Goal: Task Accomplishment & Management: Complete application form

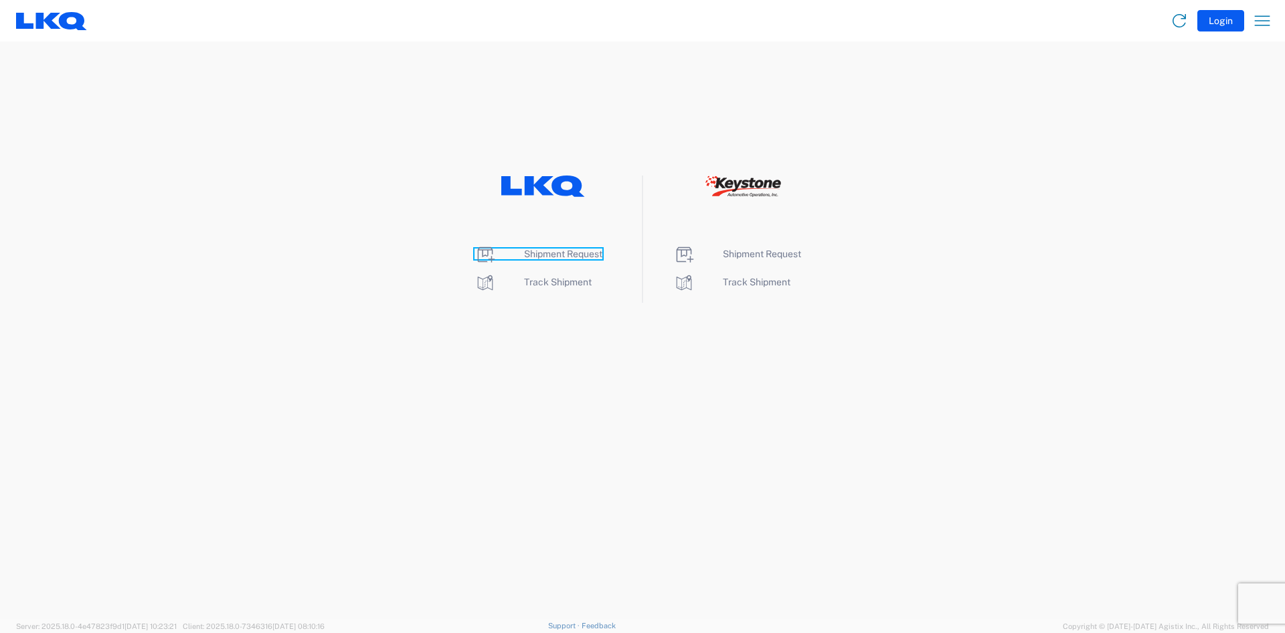
click at [562, 251] on span "Shipment Request" at bounding box center [563, 253] width 78 height 11
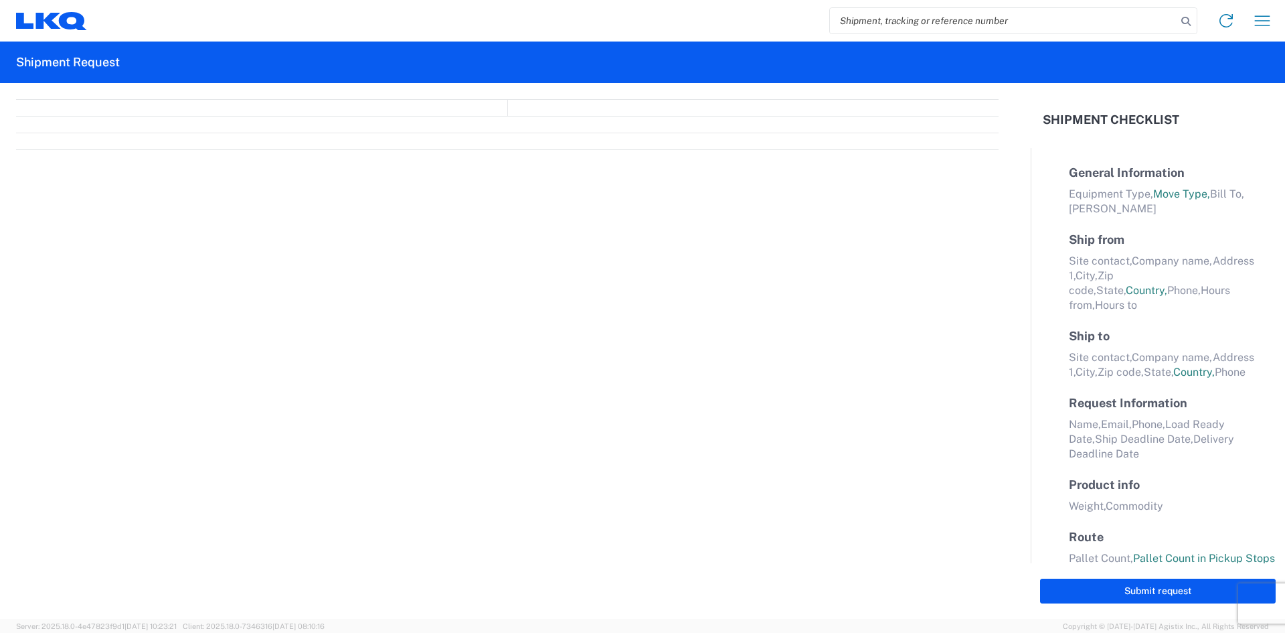
select select "FULL"
select select "LBS"
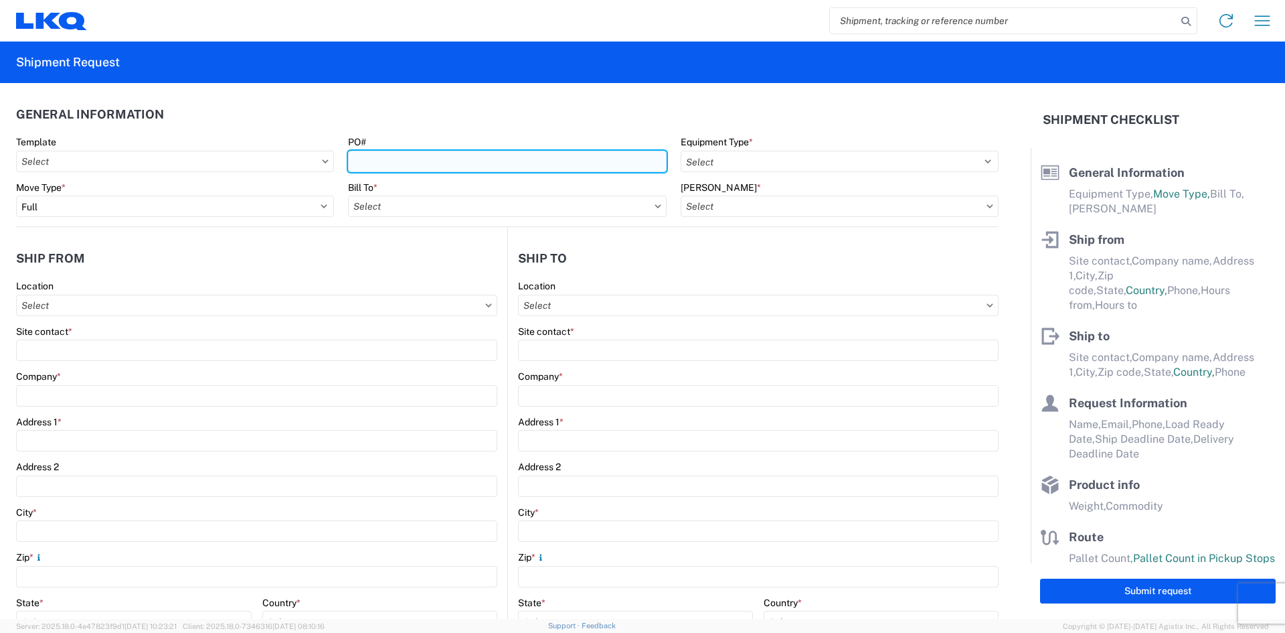
click at [435, 157] on input "PO#" at bounding box center [507, 161] width 318 height 21
paste input "CAR #: 7195-2501"
type input "CAR #: 7195-2501"
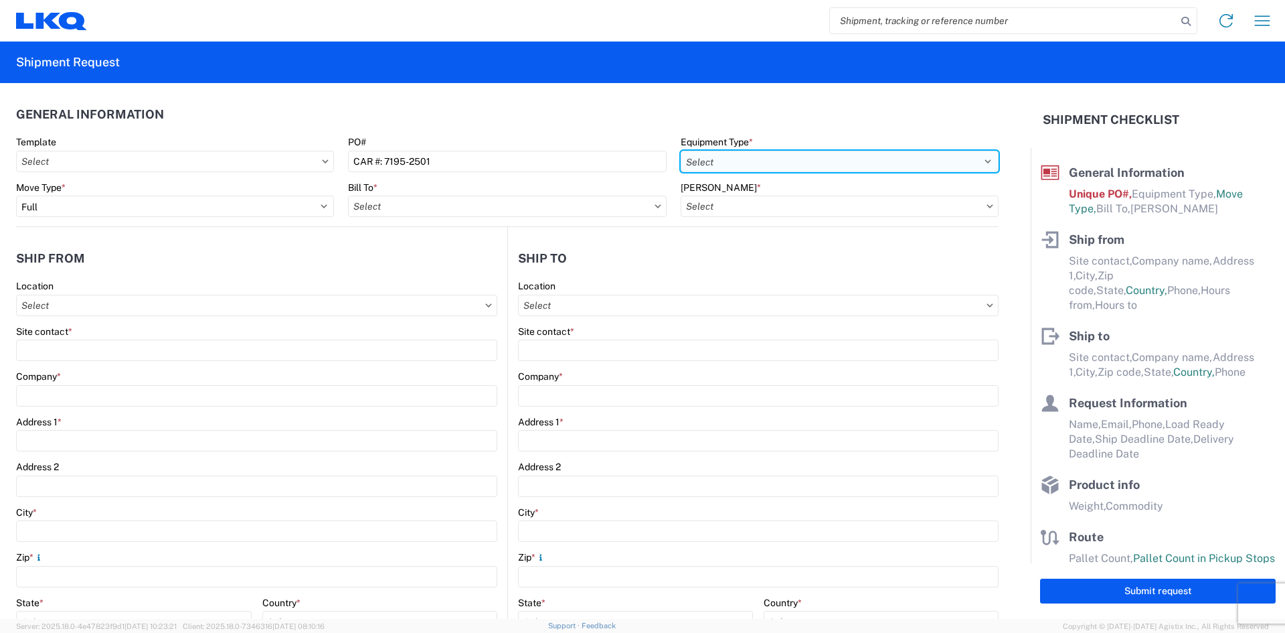
click at [790, 167] on select "Select 53’ Dry Van Flatbed Dropdeck (van) Lowboy (flatbed) Rail" at bounding box center [840, 161] width 318 height 21
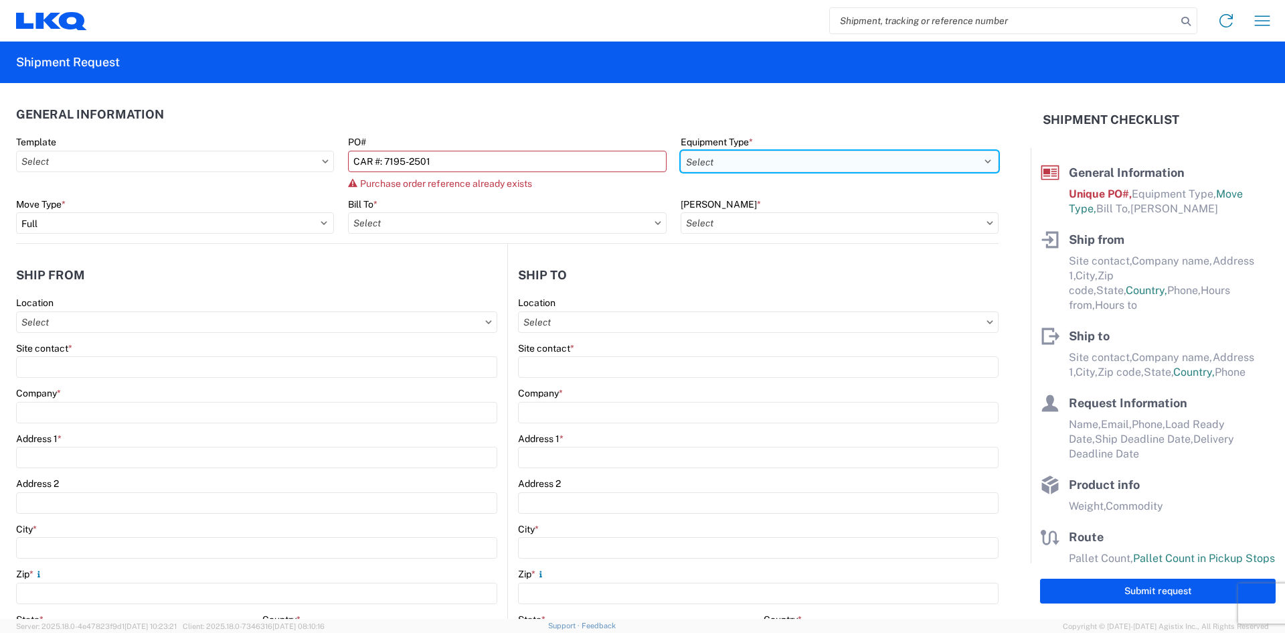
select select "STDV"
click at [681, 151] on select "Select 53’ Dry Van Flatbed Dropdeck (van) Lowboy (flatbed) Rail" at bounding box center [840, 161] width 318 height 21
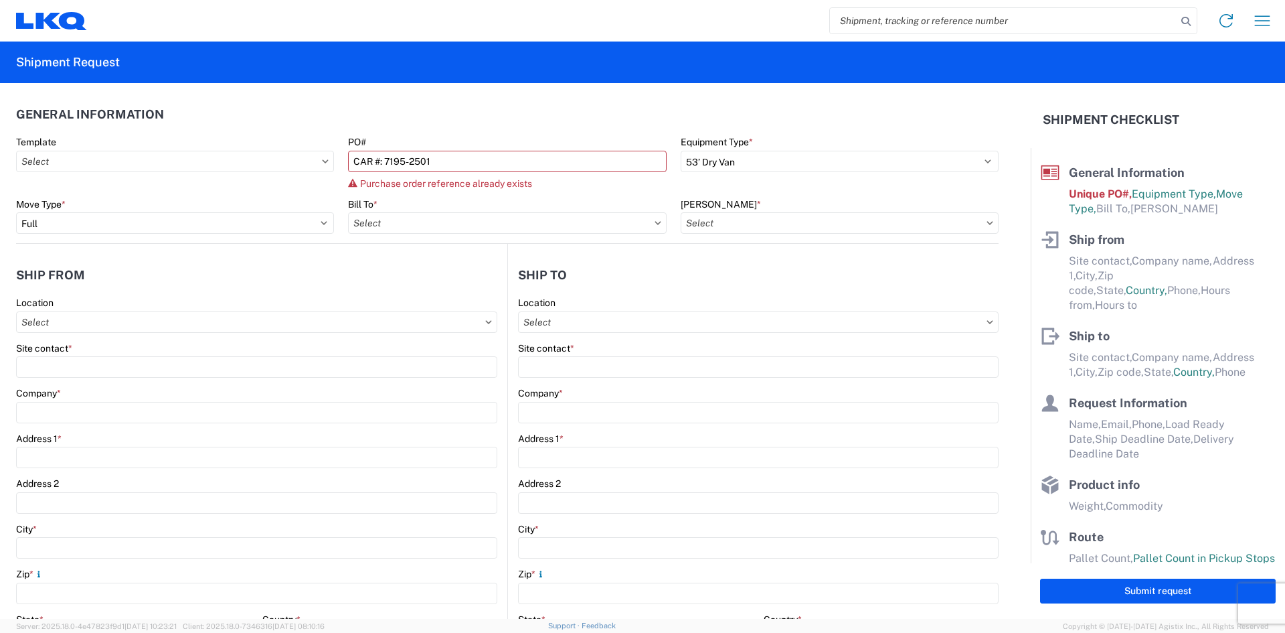
click at [524, 123] on header "General Information" at bounding box center [507, 114] width 983 height 30
click at [377, 159] on input "CAR #: 7195-2501" at bounding box center [507, 161] width 318 height 21
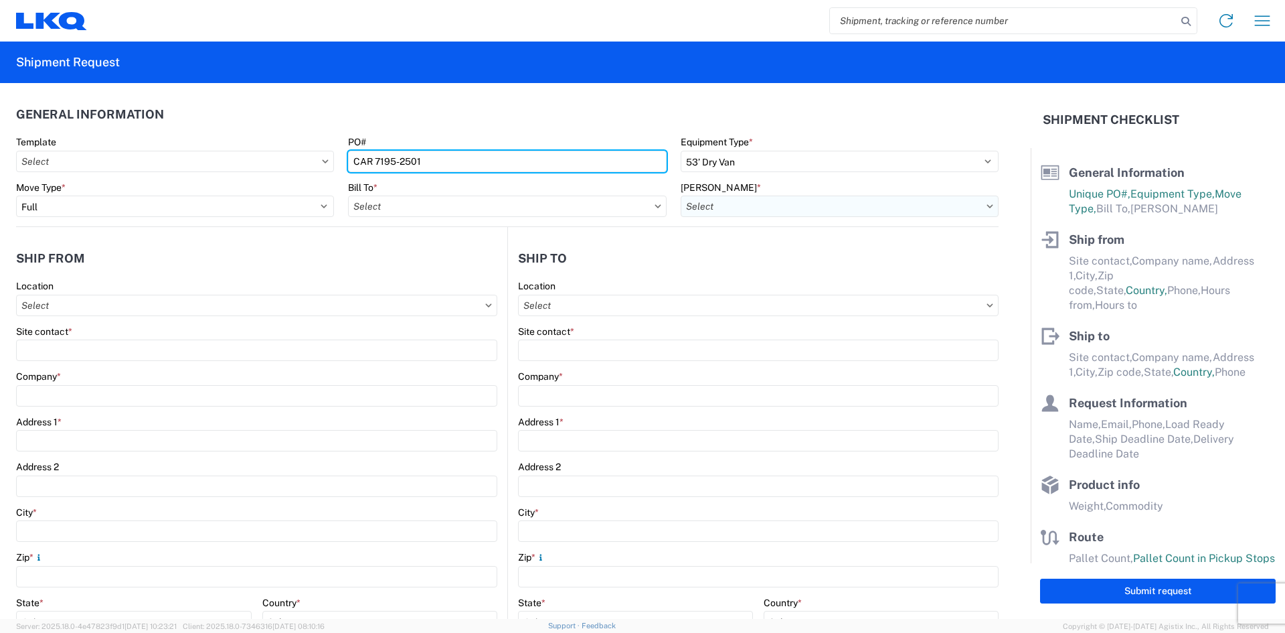
type input "CAR 7195-2501"
click at [773, 205] on input "[PERSON_NAME] *" at bounding box center [840, 205] width 318 height 21
type input "7"
click at [440, 210] on input "Bill To *" at bounding box center [507, 205] width 318 height 21
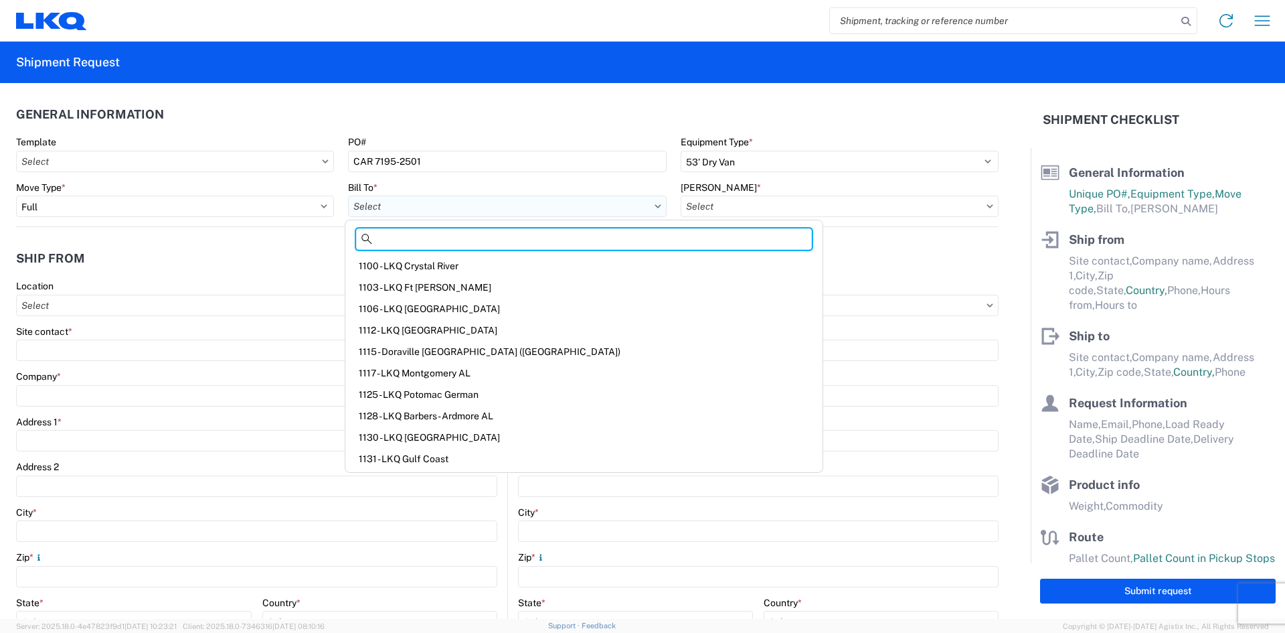
click at [428, 210] on input "Bill To *" at bounding box center [507, 205] width 318 height 21
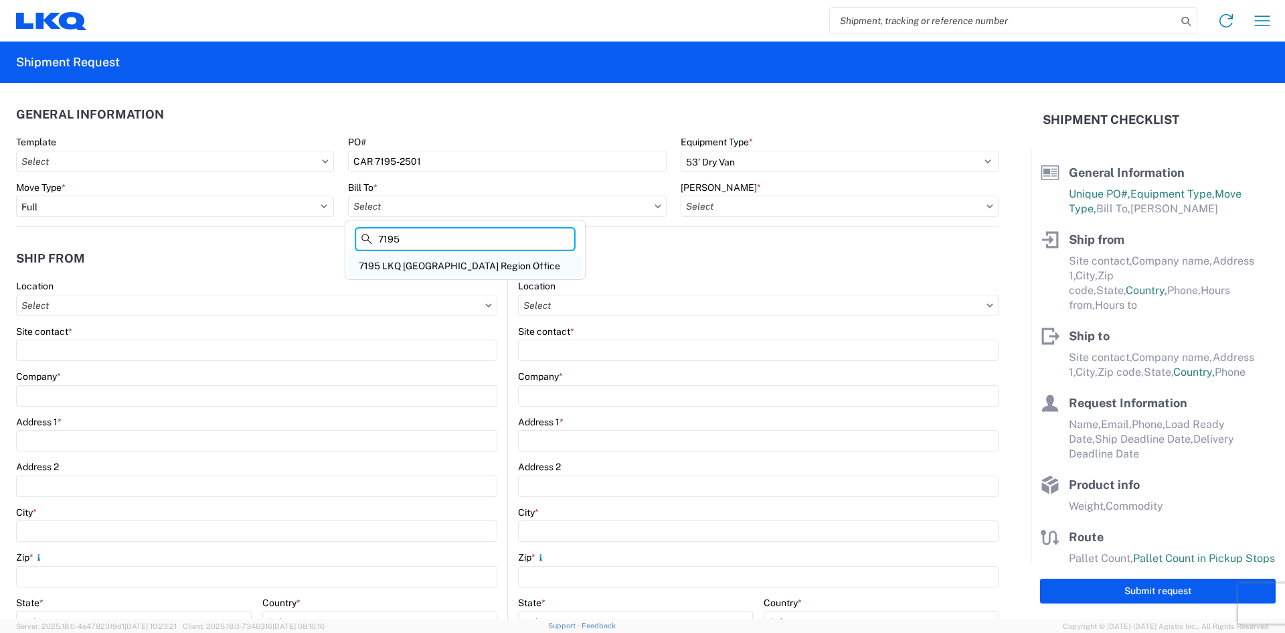
type input "7195"
click at [437, 272] on div "7195 LKQ [GEOGRAPHIC_DATA] Region Office" at bounding box center [465, 265] width 234 height 21
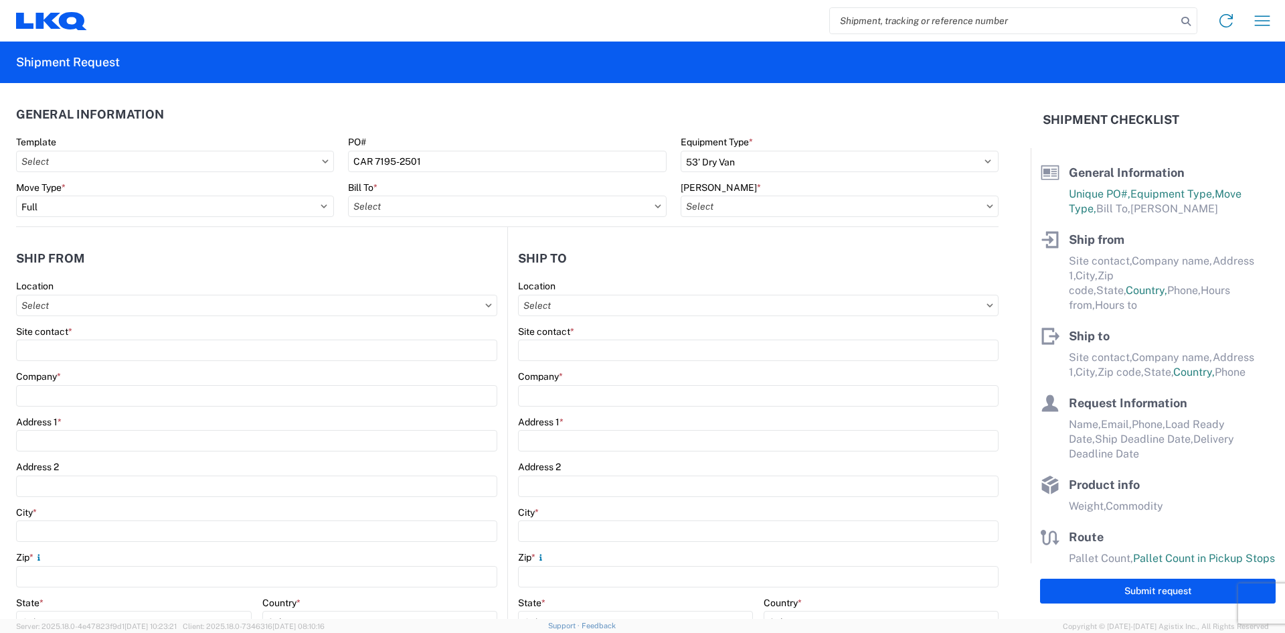
type input "7195 LKQ [GEOGRAPHIC_DATA] Region Office"
click at [734, 210] on input "[PERSON_NAME] *" at bounding box center [840, 205] width 318 height 21
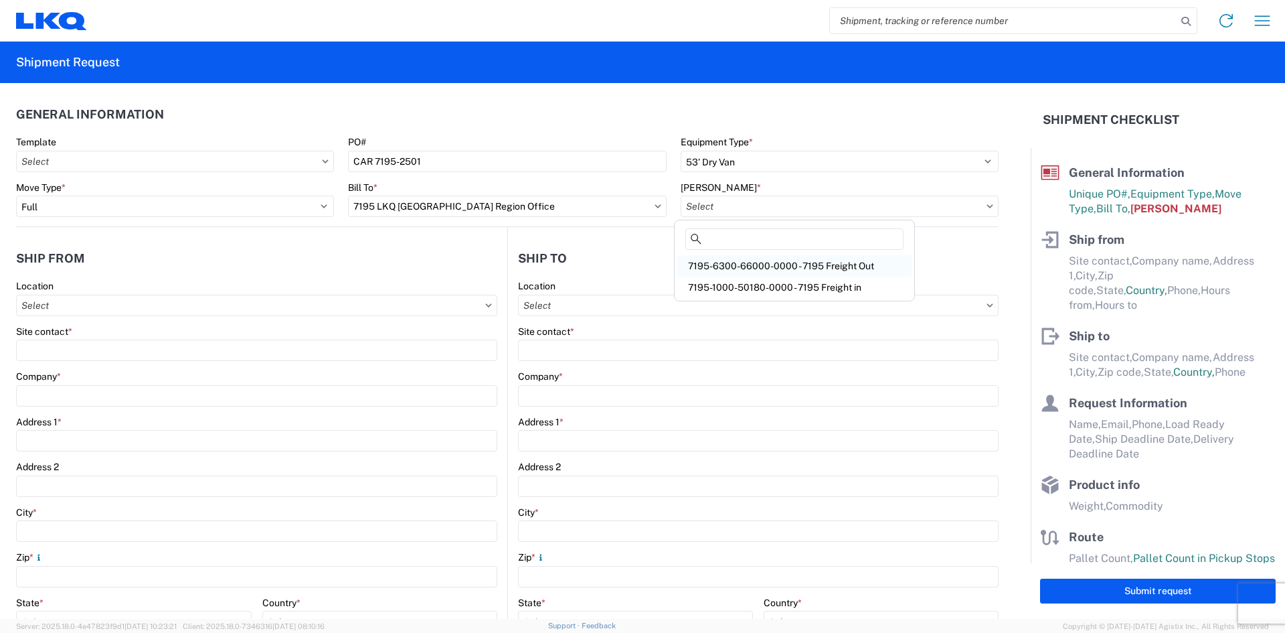
click at [783, 266] on div "7195-6300-66000-0000 - 7195 Freight Out" at bounding box center [795, 265] width 234 height 21
type input "7195-6300-66000-0000 - 7195 Freight Out"
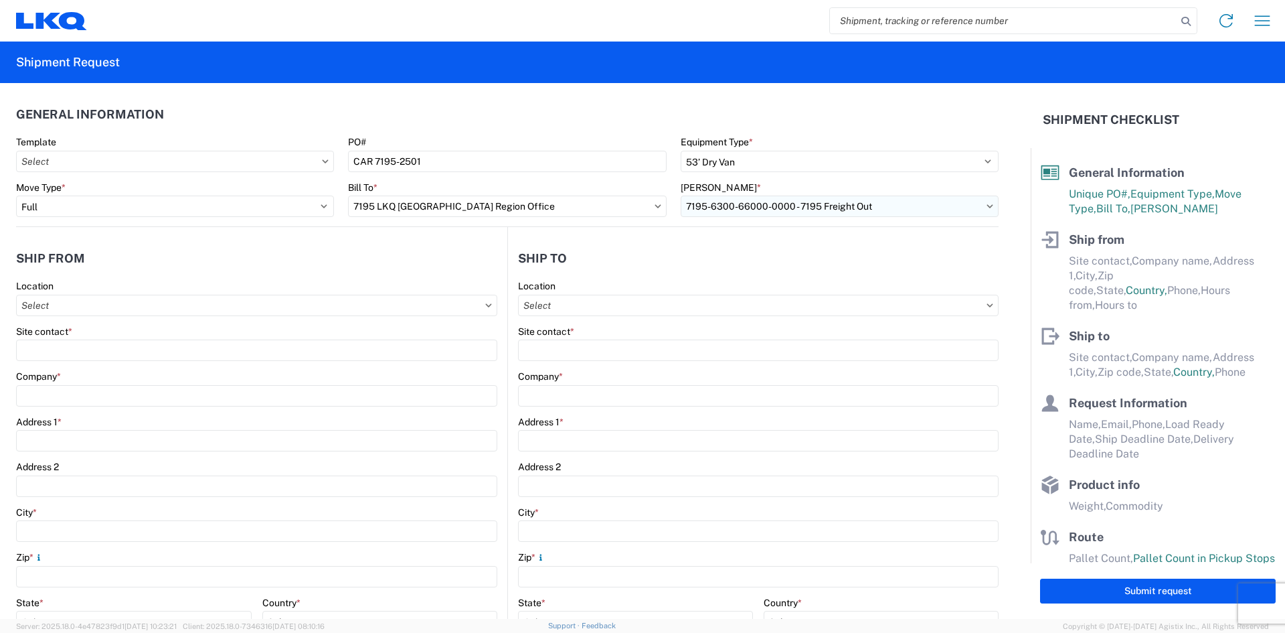
click at [800, 204] on input "7195-6300-66000-0000 - 7195 Freight Out" at bounding box center [840, 205] width 318 height 21
click at [746, 209] on input "7195-6300-66000-0000 - 7195 Freight Out" at bounding box center [840, 205] width 318 height 21
drag, startPoint x: 738, startPoint y: 208, endPoint x: 767, endPoint y: 204, distance: 28.4
click at [767, 204] on input "7195-6300-66000-0000 - 7195 Freight Out" at bounding box center [840, 205] width 318 height 21
click at [963, 210] on input "7195-6300-66000-0000 - 7195 Freight Out" at bounding box center [840, 205] width 318 height 21
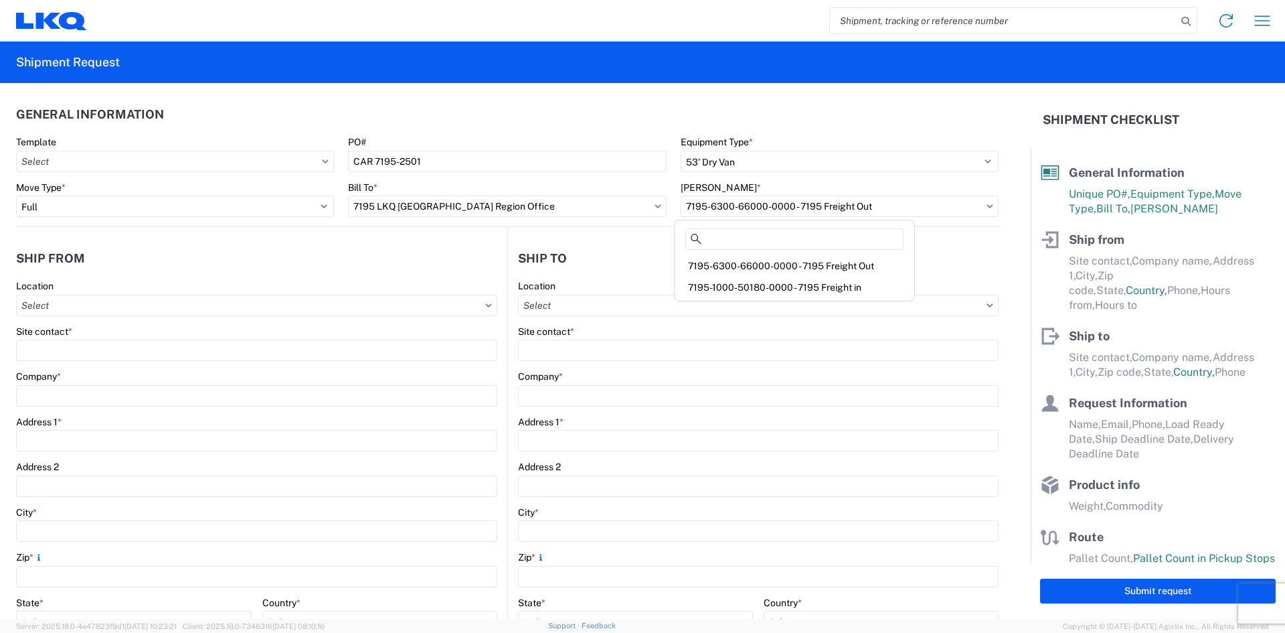
click at [998, 204] on form "General Information Template PO# CAR 7195-2501 Equipment Type * Select 53’ Dry …" at bounding box center [515, 351] width 1031 height 536
click at [467, 311] on input "Location" at bounding box center [256, 305] width 481 height 21
type input "m"
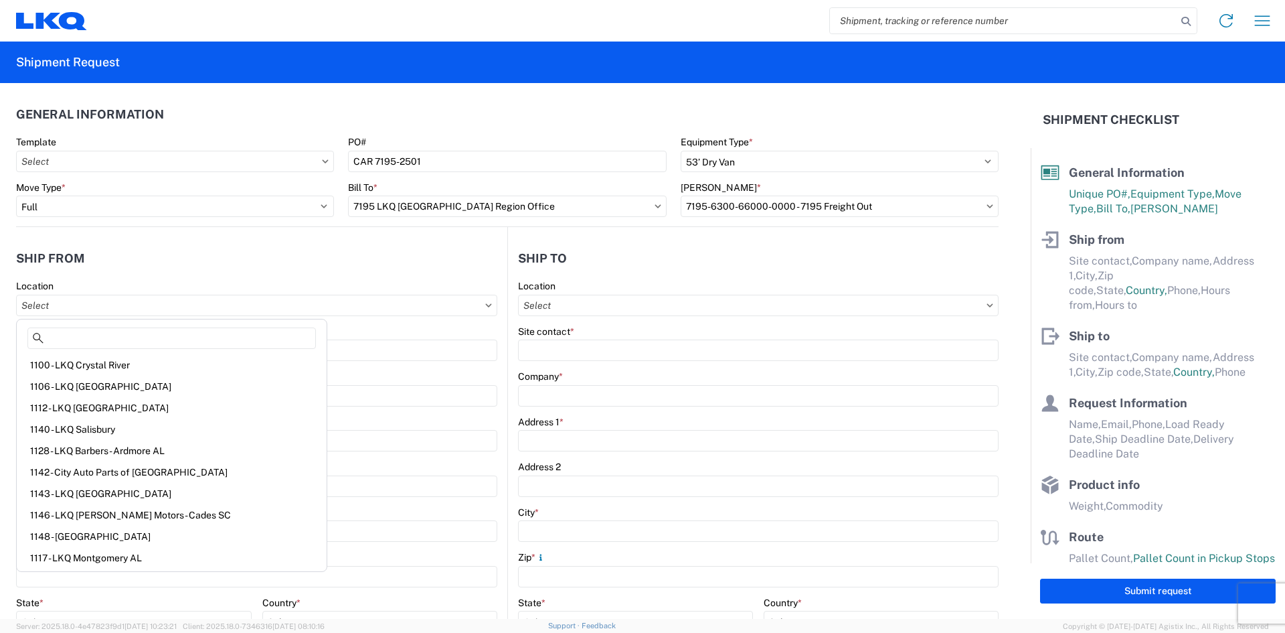
click at [420, 366] on agx-form-control-wrapper-v2 "Site contact *" at bounding box center [256, 348] width 481 height 46
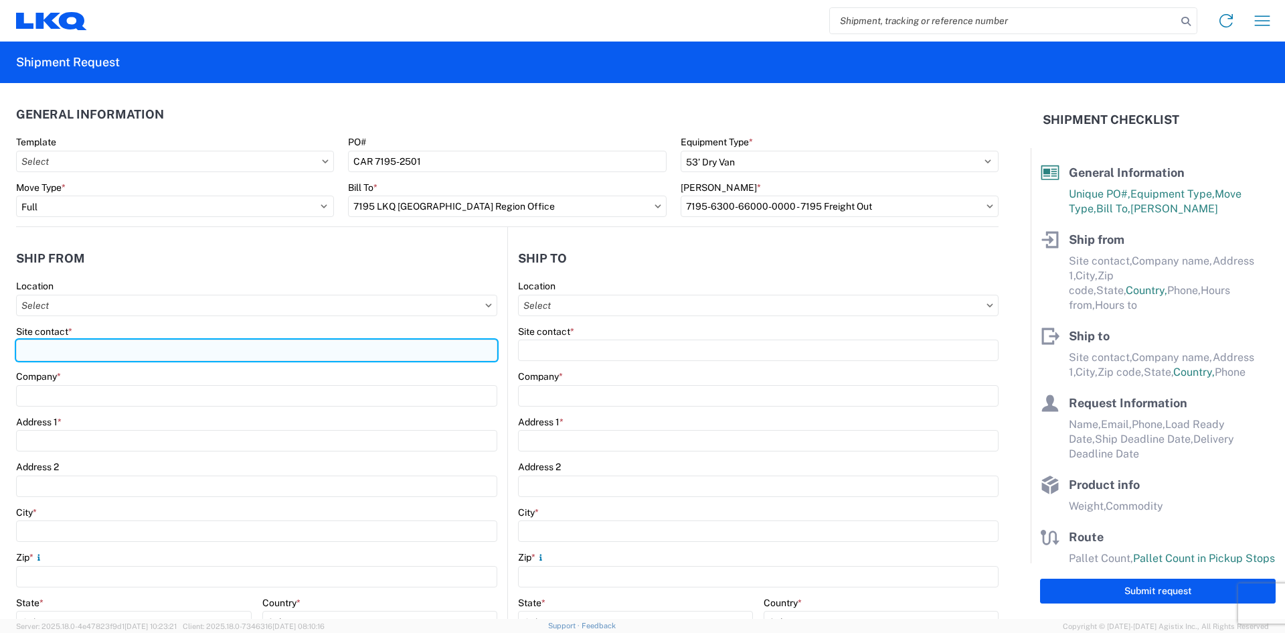
click at [414, 355] on input "Site contact *" at bounding box center [256, 349] width 481 height 21
type input "[PERSON_NAME]"
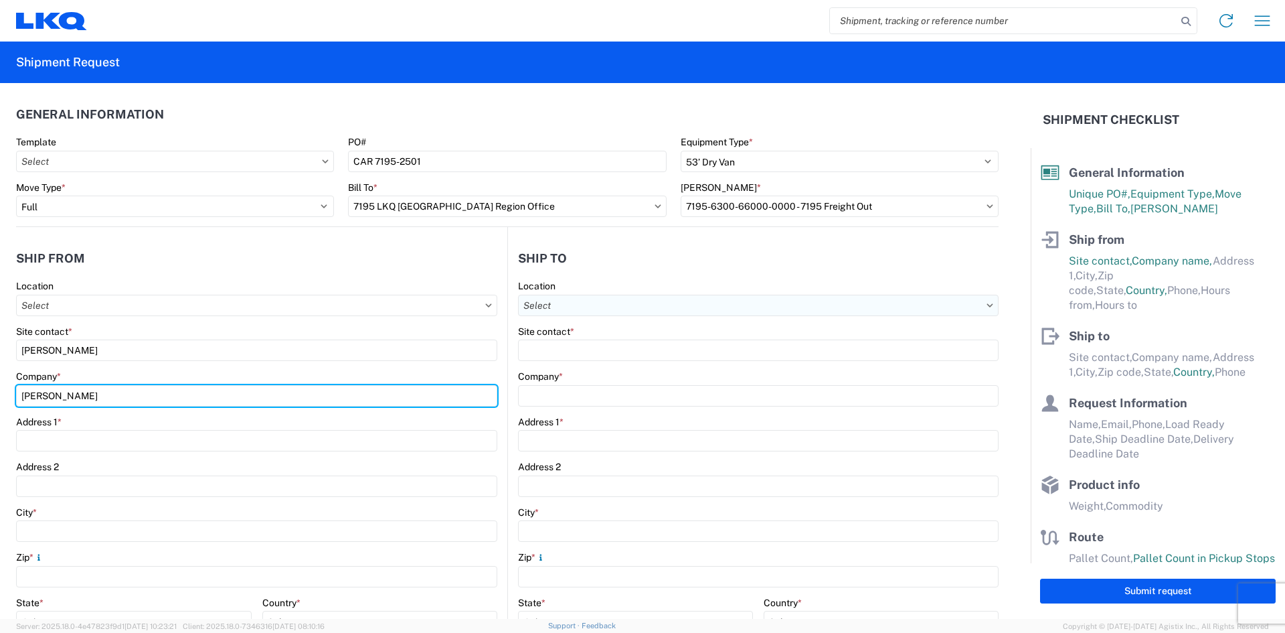
type input "[PERSON_NAME]"
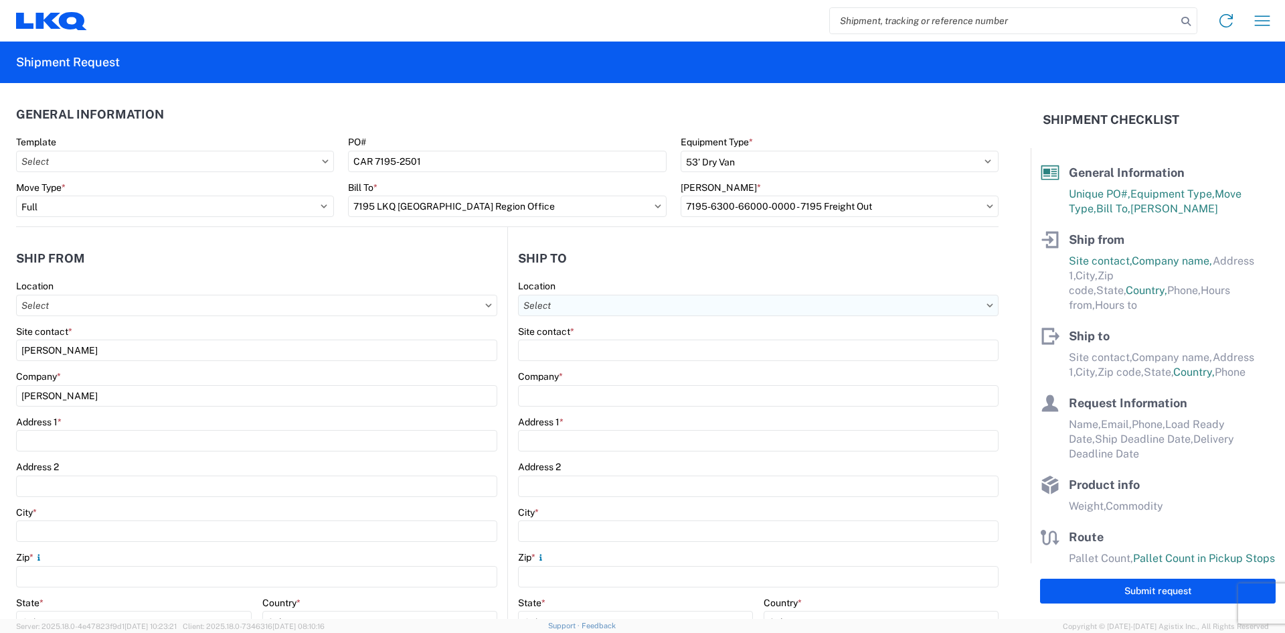
click at [640, 312] on input "Location" at bounding box center [758, 305] width 481 height 21
type input "7150"
click at [631, 364] on div "7150- Action Crash - [GEOGRAPHIC_DATA]" at bounding box center [634, 364] width 234 height 21
type input "7150- Action Crash - [GEOGRAPHIC_DATA]"
type input "LKQ Corporation"
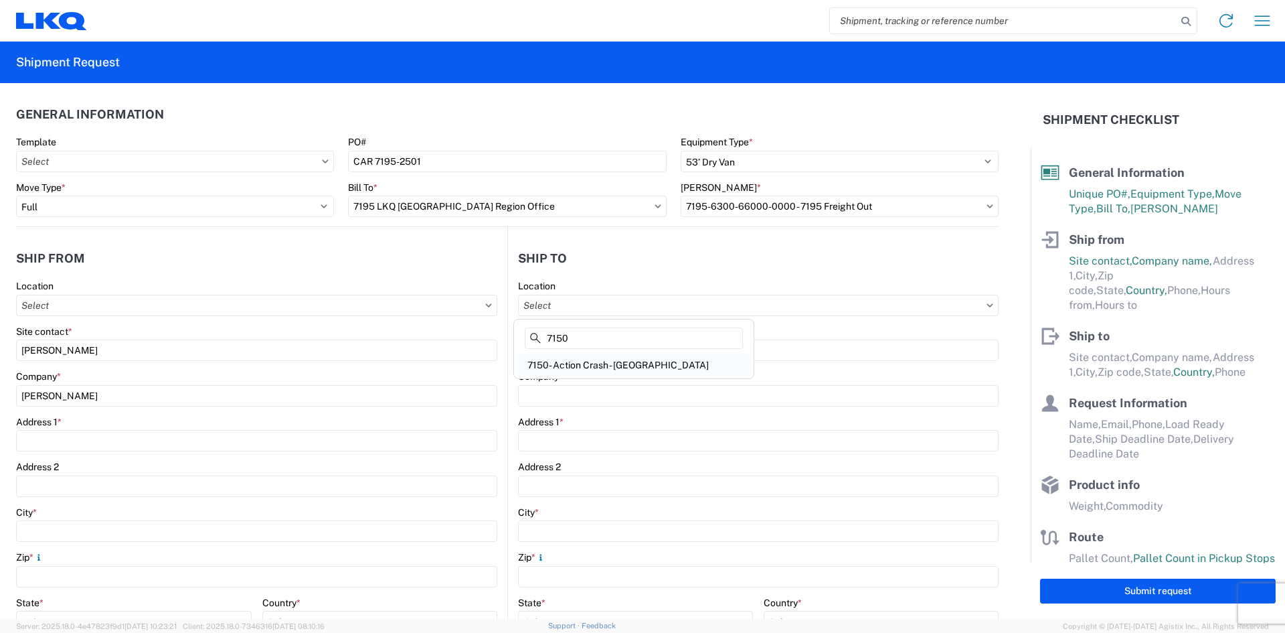
type input "[STREET_ADDRESS]"
type input "[GEOGRAPHIC_DATA]"
type input "R2C2Z2"
select select "CA"
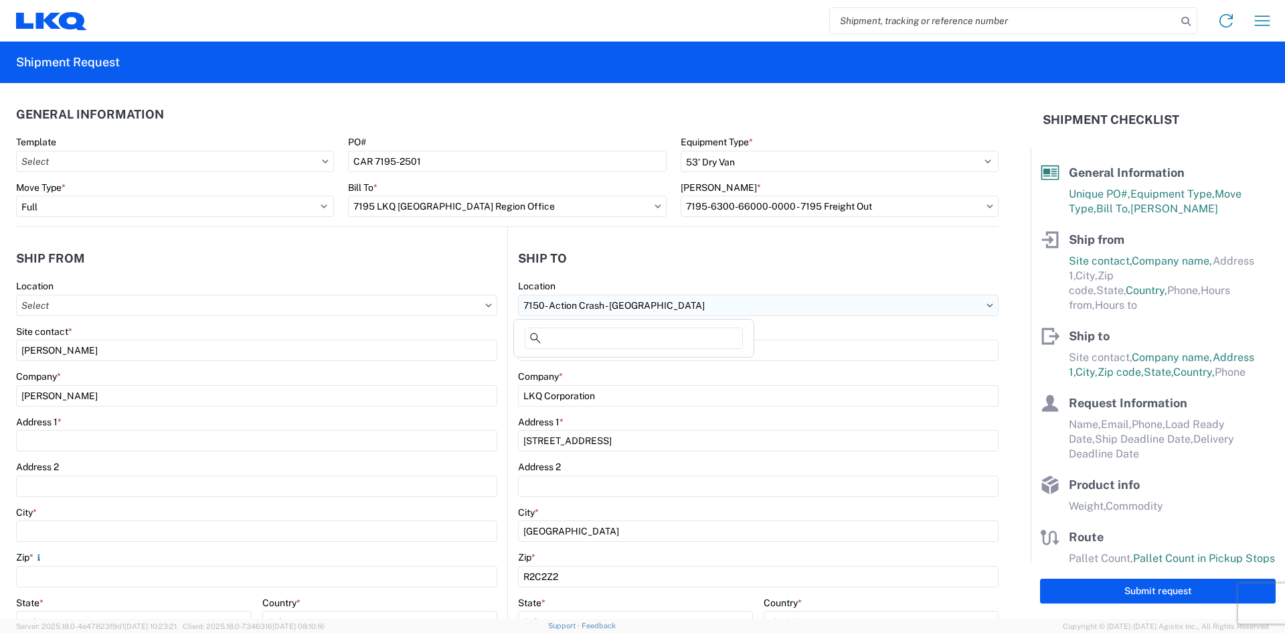
click at [744, 306] on input "7150- Action Crash - [GEOGRAPHIC_DATA]" at bounding box center [758, 305] width 481 height 21
type input "3563"
click at [640, 360] on div "3563 - [GEOGRAPHIC_DATA] MB (563) (CC)" at bounding box center [634, 364] width 234 height 21
type input "3563 - [GEOGRAPHIC_DATA] MB (563) (CC)"
type input "[STREET_ADDRESS]"
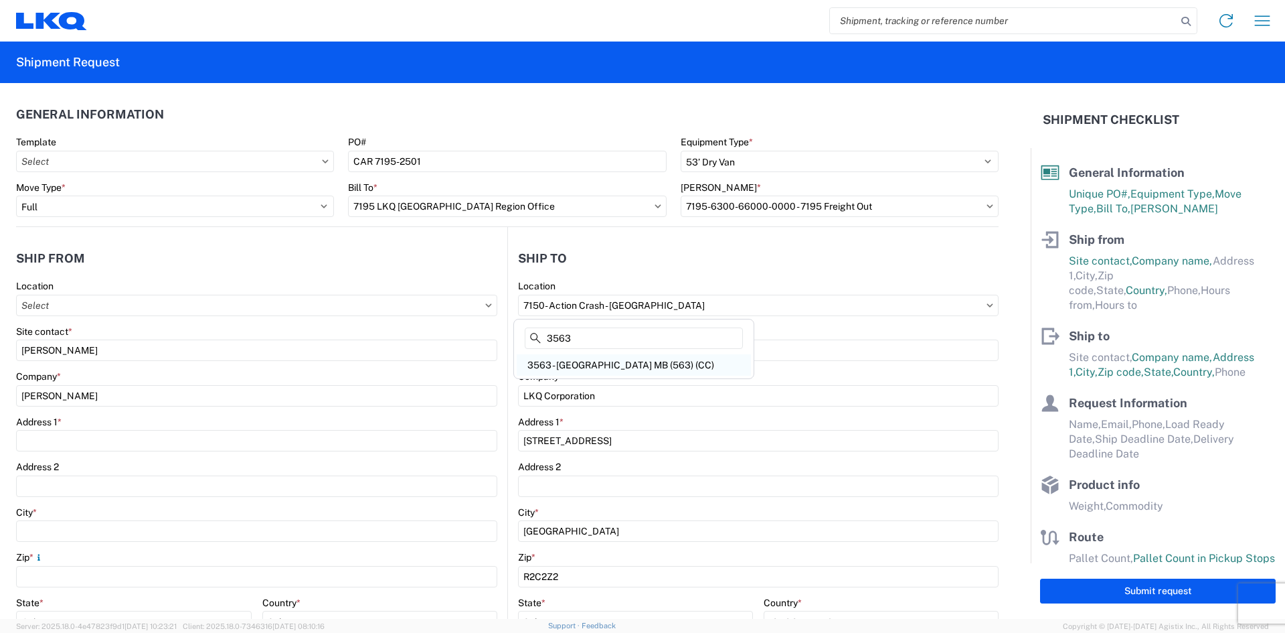
type input "R3E0"
select select "CA"
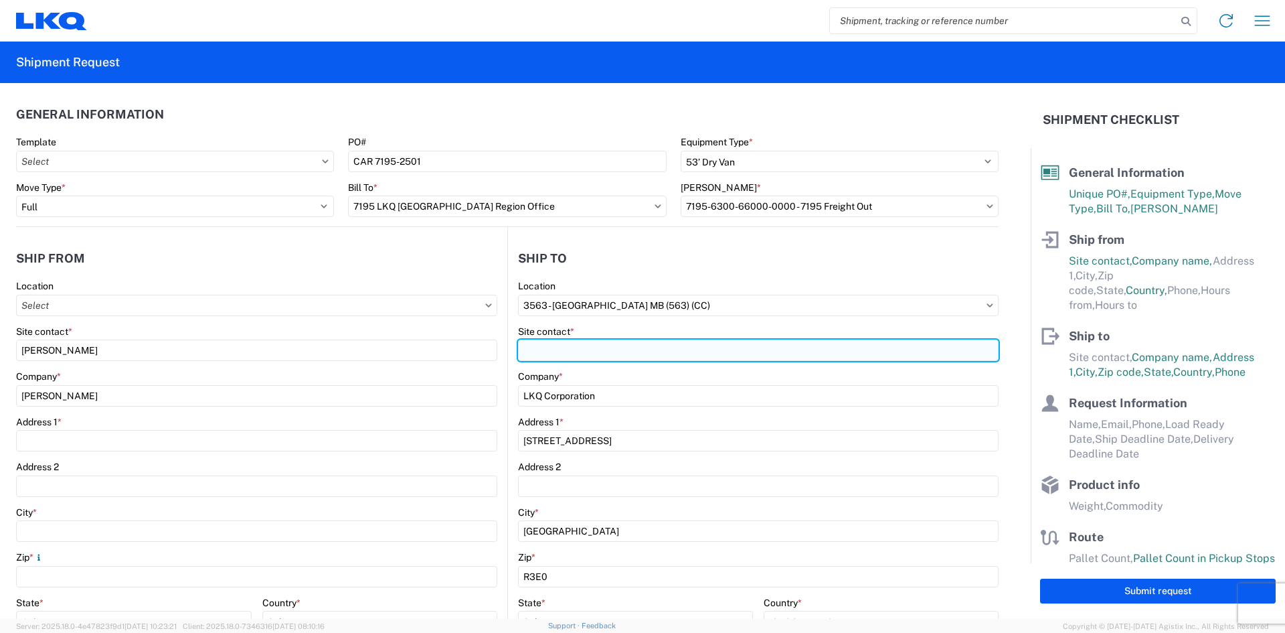
click at [696, 352] on input "Site contact *" at bounding box center [758, 349] width 481 height 21
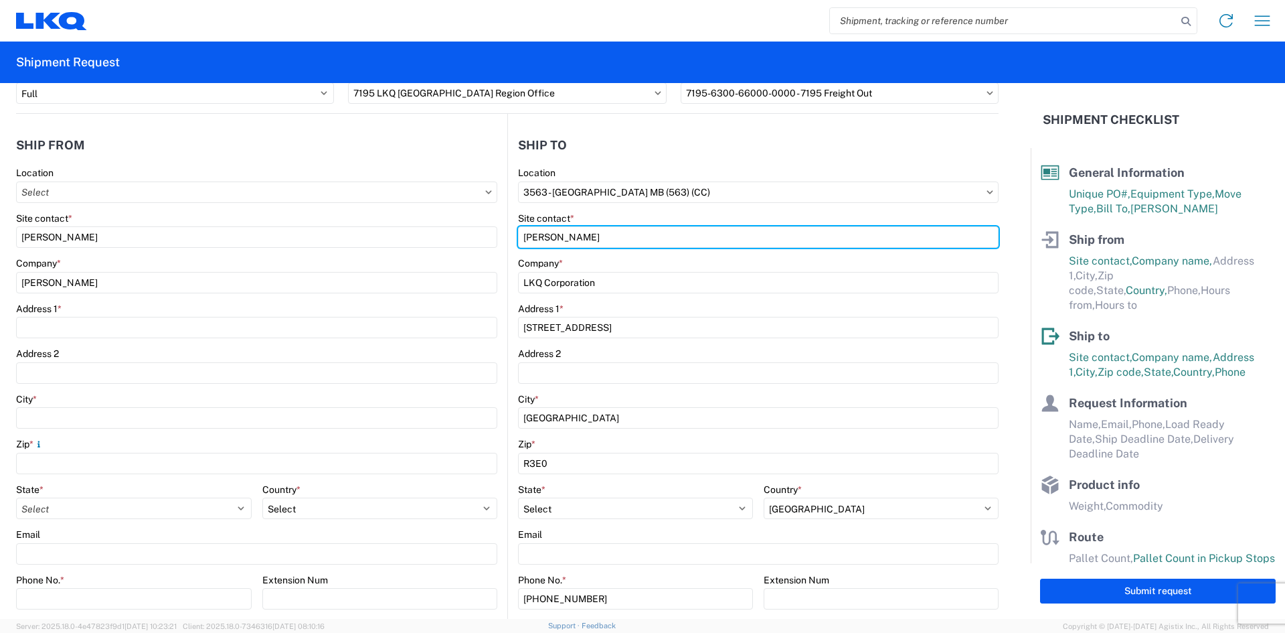
scroll to position [134, 0]
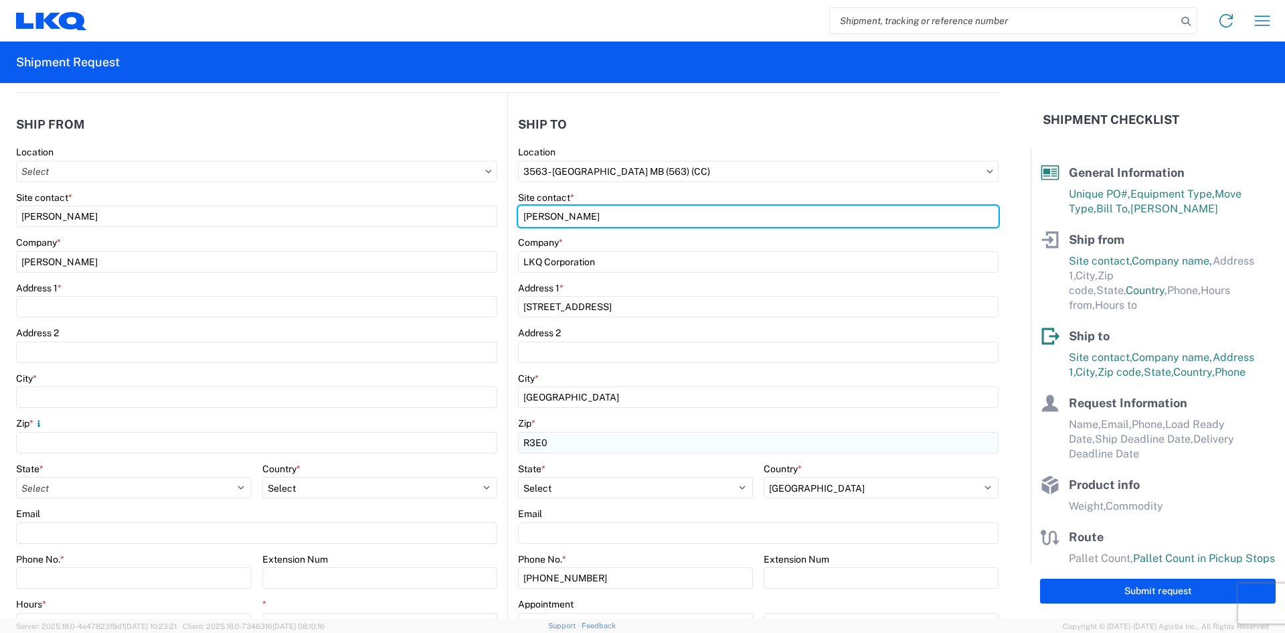
type input "[PERSON_NAME]"
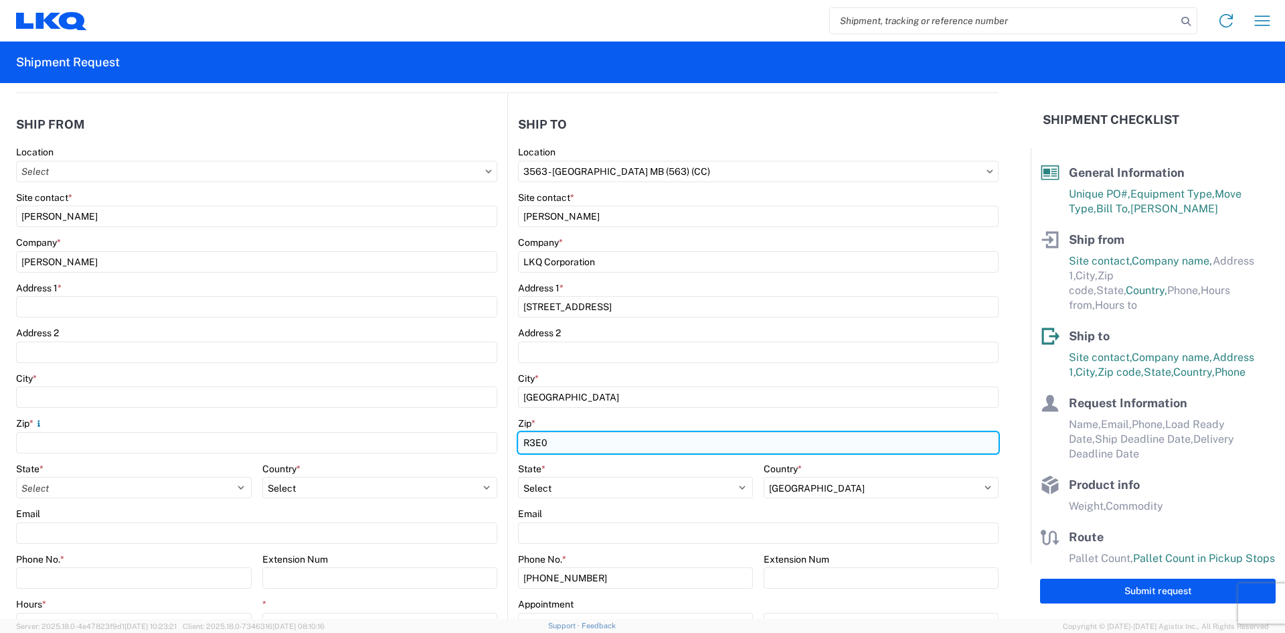
click at [556, 445] on input "R3E0" at bounding box center [758, 442] width 481 height 21
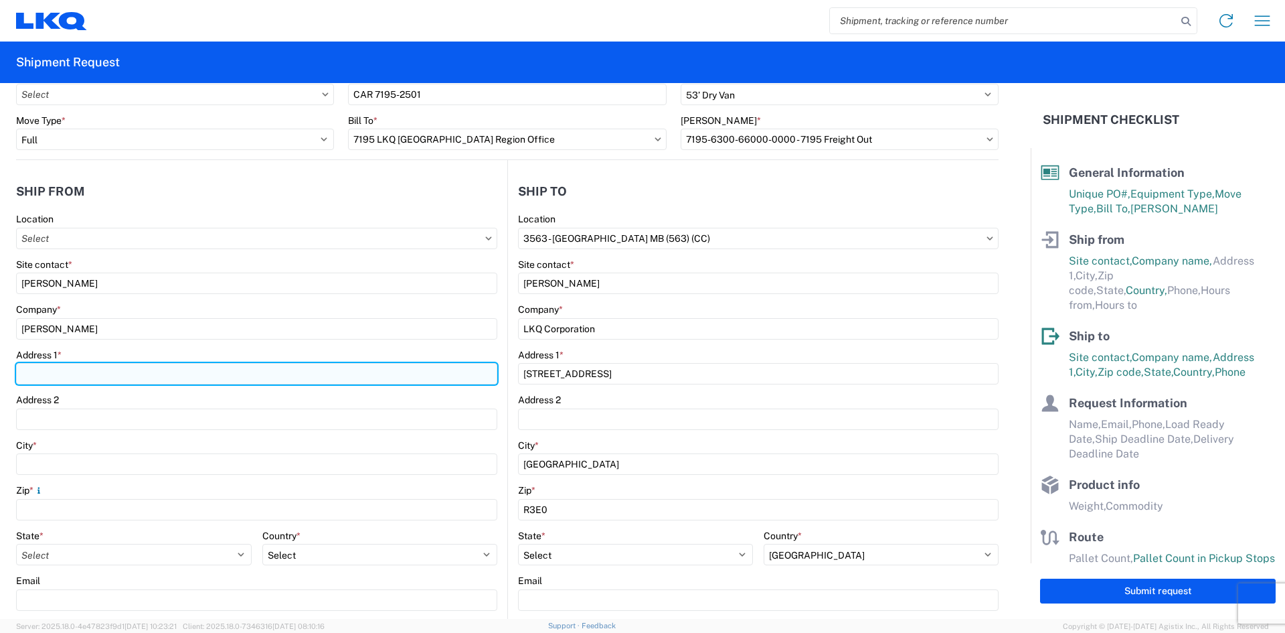
click at [112, 376] on input "Address 1 *" at bounding box center [256, 373] width 481 height 21
paste input "8870 [PERSON_NAME]"
type input "8870 [PERSON_NAME]"
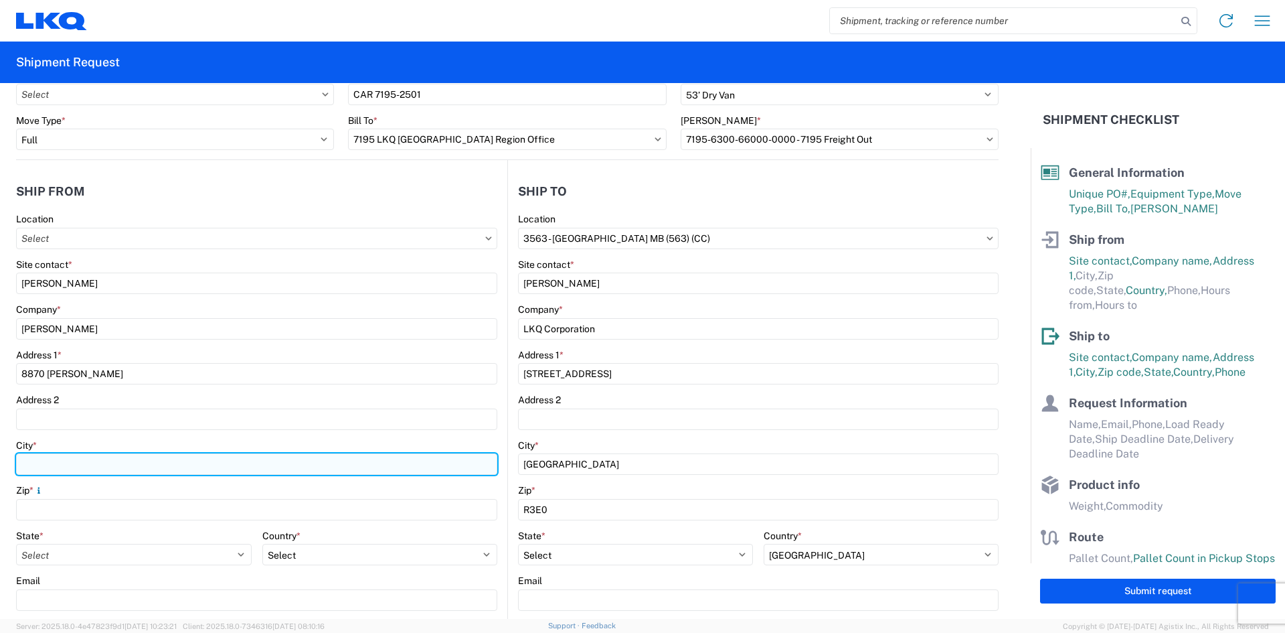
click at [112, 466] on input "City *" at bounding box center [256, 463] width 481 height 21
type input "levis"
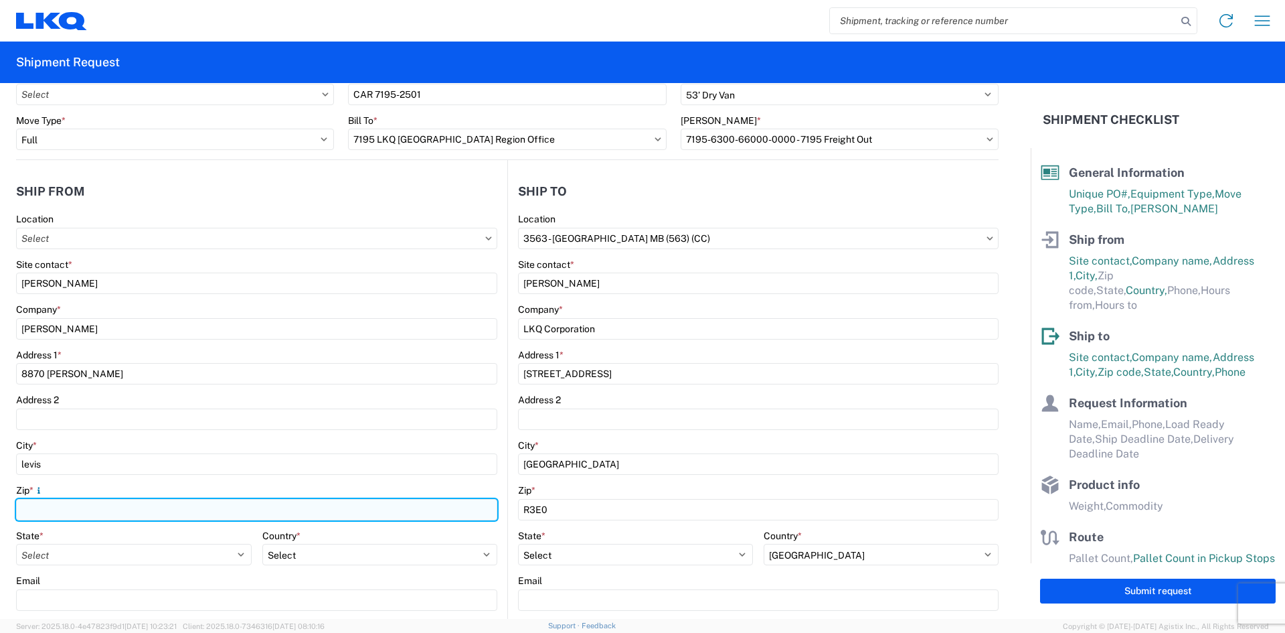
click at [116, 507] on input "Zip *" at bounding box center [256, 509] width 481 height 21
paste input "G6V9H1"
type input "G6V9H1"
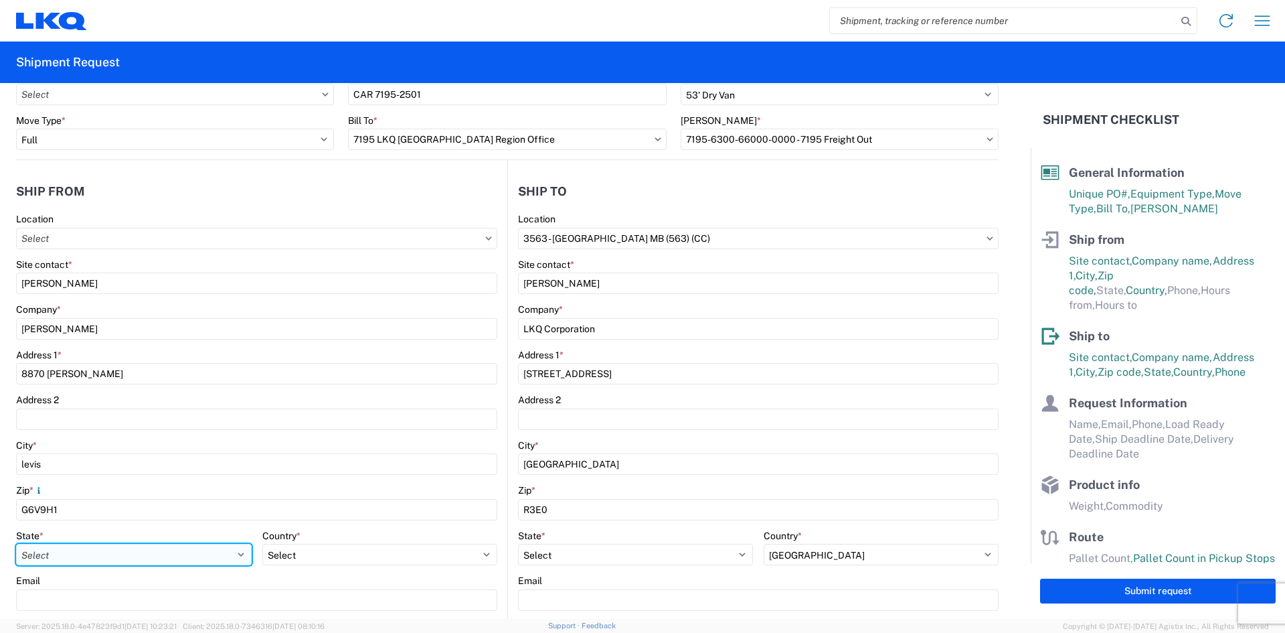
click at [123, 558] on select "Select [US_STATE] [US_STATE] [US_STATE] [US_STATE] Armed Forces Americas Armed …" at bounding box center [134, 554] width 236 height 21
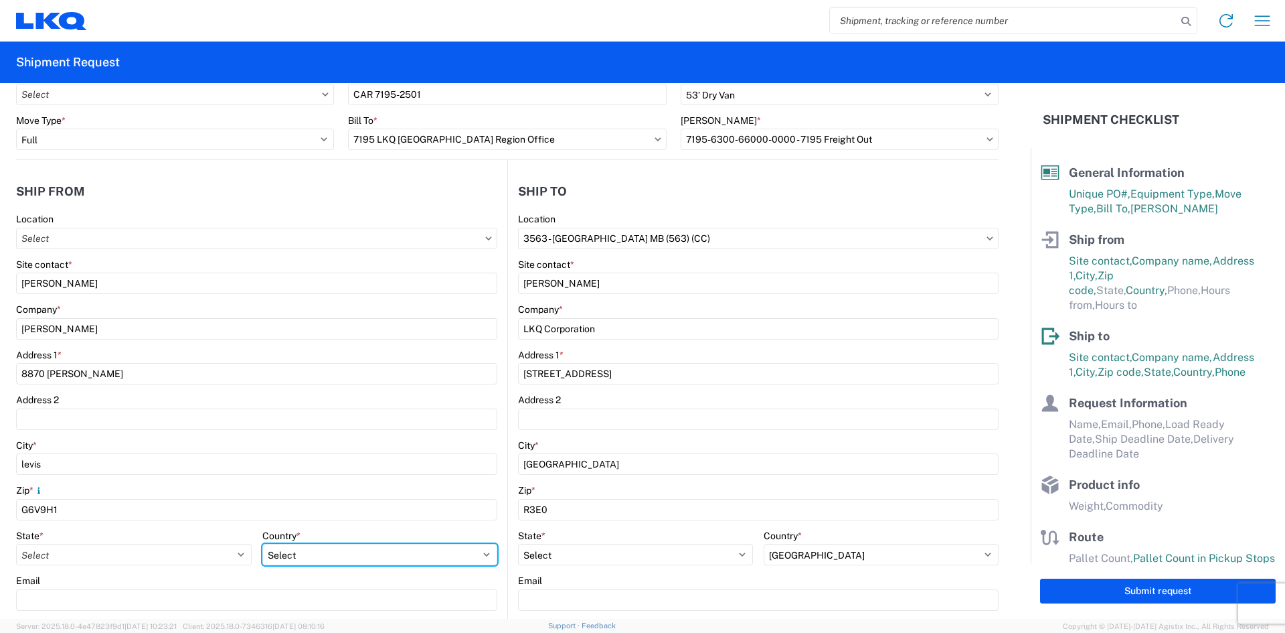
click at [332, 551] on div "Country * Select [GEOGRAPHIC_DATA] [GEOGRAPHIC_DATA] [GEOGRAPHIC_DATA] [GEOGRAP…" at bounding box center [380, 548] width 236 height 36
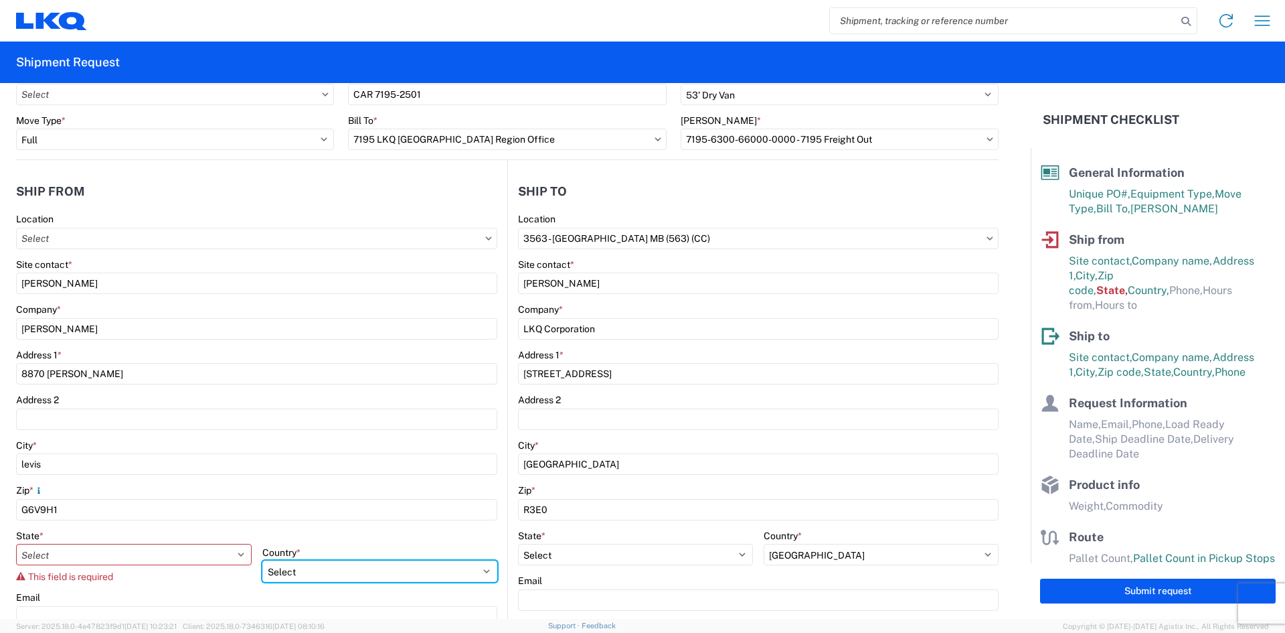
select select "CA"
click at [262, 560] on select "Select [GEOGRAPHIC_DATA] [GEOGRAPHIC_DATA] [GEOGRAPHIC_DATA] [GEOGRAPHIC_DATA] …" at bounding box center [380, 570] width 236 height 21
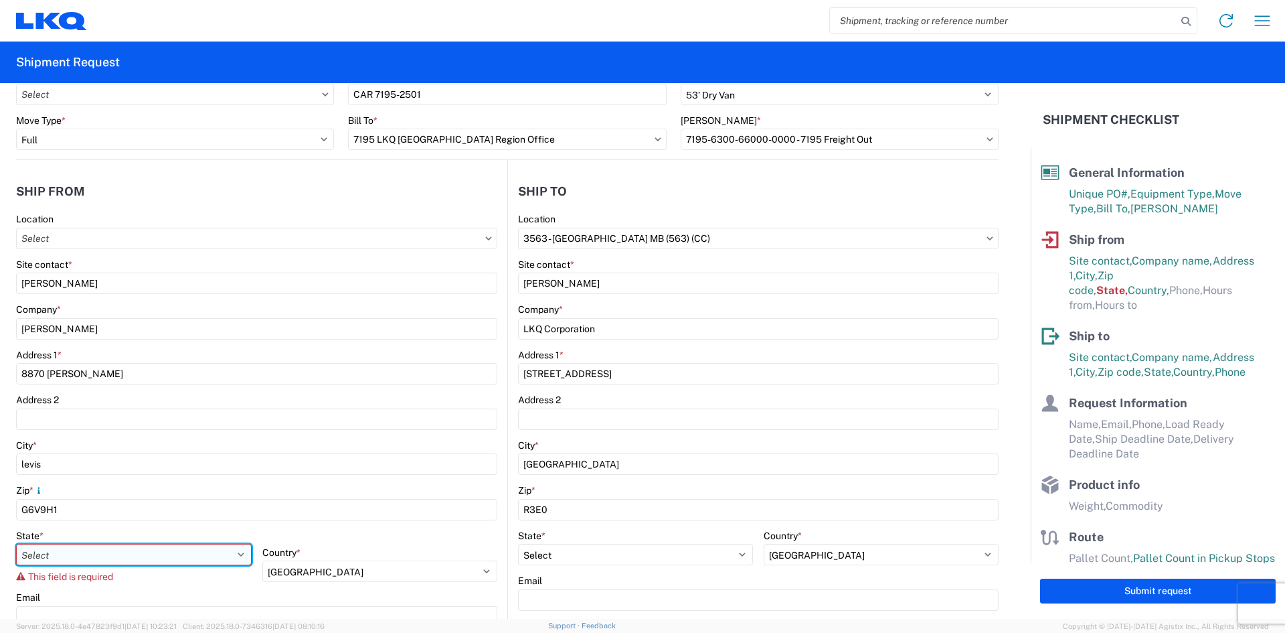
click at [138, 552] on select "Select [GEOGRAPHIC_DATA] [GEOGRAPHIC_DATA] [GEOGRAPHIC_DATA] [GEOGRAPHIC_DATA] …" at bounding box center [134, 554] width 236 height 21
select select "QC"
click at [16, 544] on select "Select [GEOGRAPHIC_DATA] [GEOGRAPHIC_DATA] [GEOGRAPHIC_DATA] [GEOGRAPHIC_DATA] …" at bounding box center [134, 554] width 236 height 21
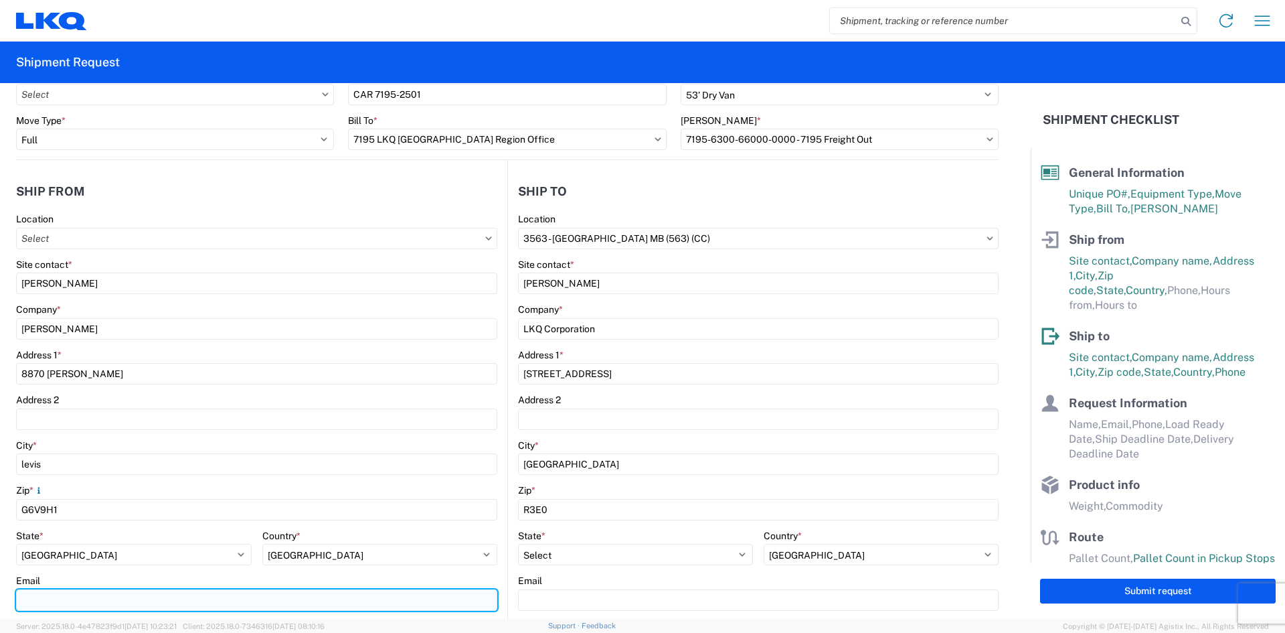
click at [170, 591] on input "Email" at bounding box center [256, 599] width 481 height 21
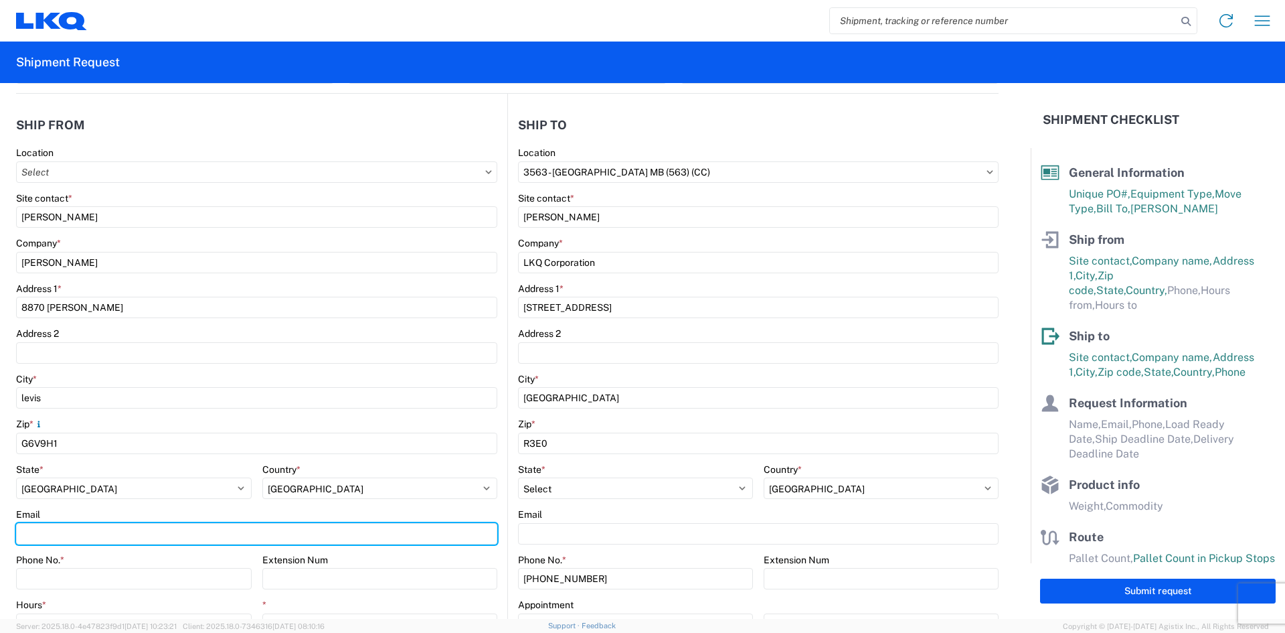
scroll to position [268, 0]
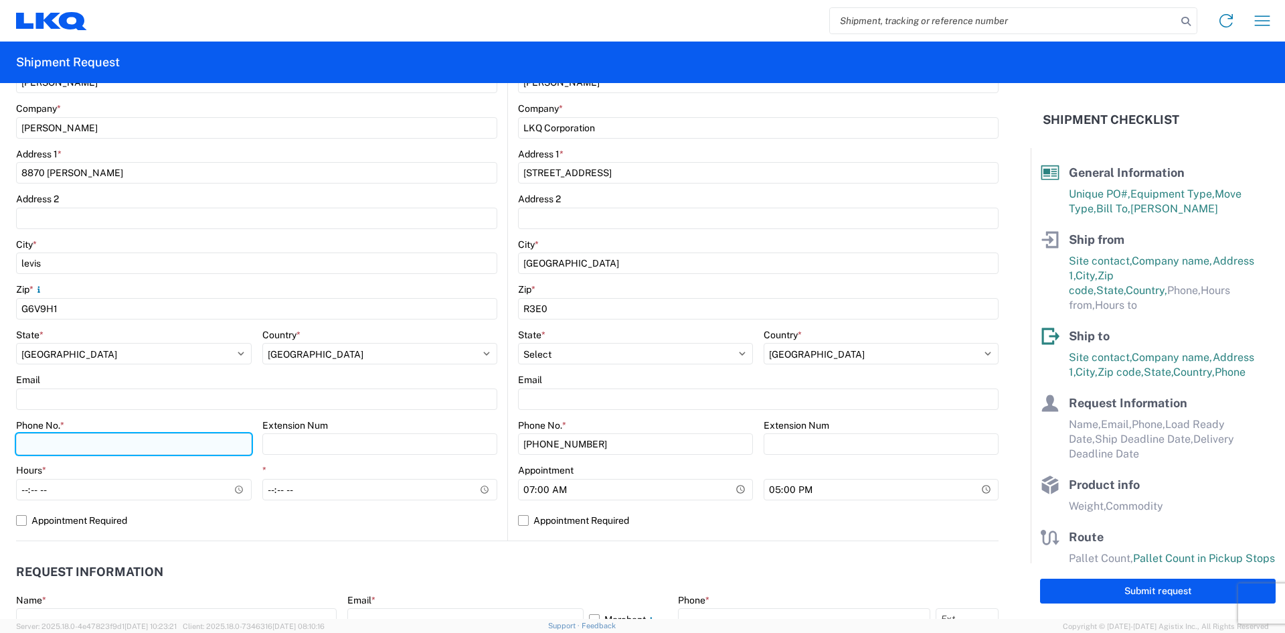
click at [146, 441] on input "Phone No. *" at bounding box center [134, 443] width 236 height 21
type input "5813089810"
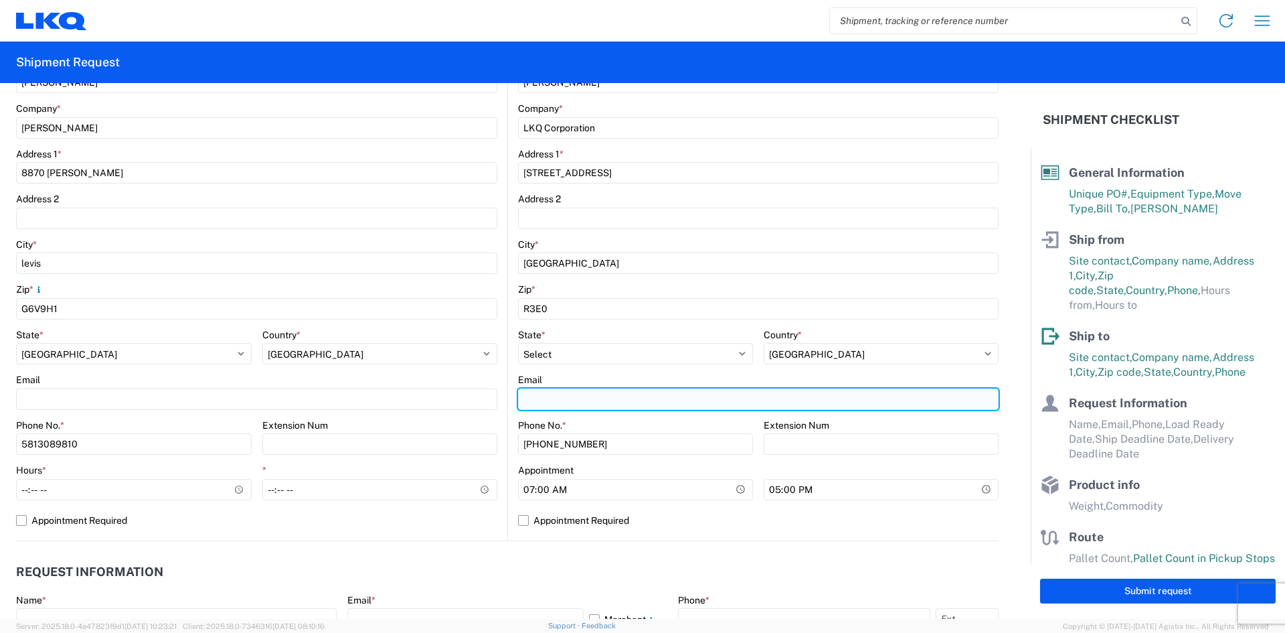
click at [605, 401] on input "Email" at bounding box center [758, 398] width 481 height 21
click at [595, 395] on input "Email" at bounding box center [758, 398] width 481 height 21
paste input "[EMAIL_ADDRESS][DOMAIN_NAME]"
type input "[EMAIL_ADDRESS][DOMAIN_NAME]"
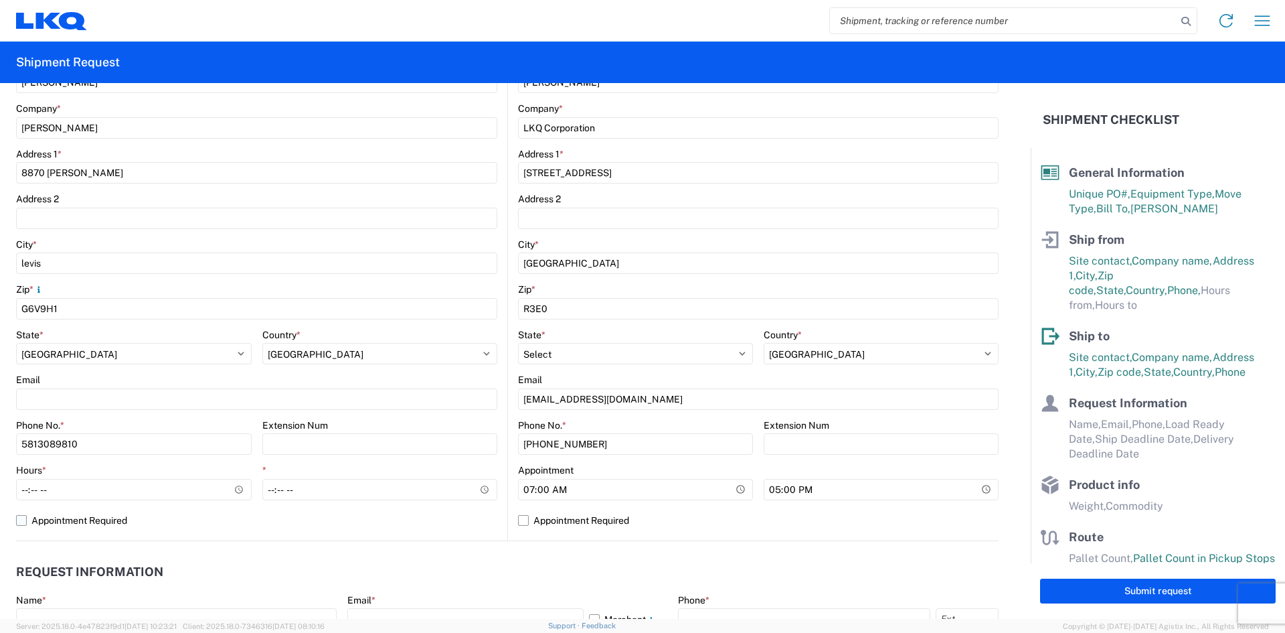
click at [181, 522] on label "Appointment Required" at bounding box center [256, 519] width 481 height 21
click at [0, 0] on input "Appointment Required" at bounding box center [0, 0] width 0 height 0
select select "QC"
select select "CA"
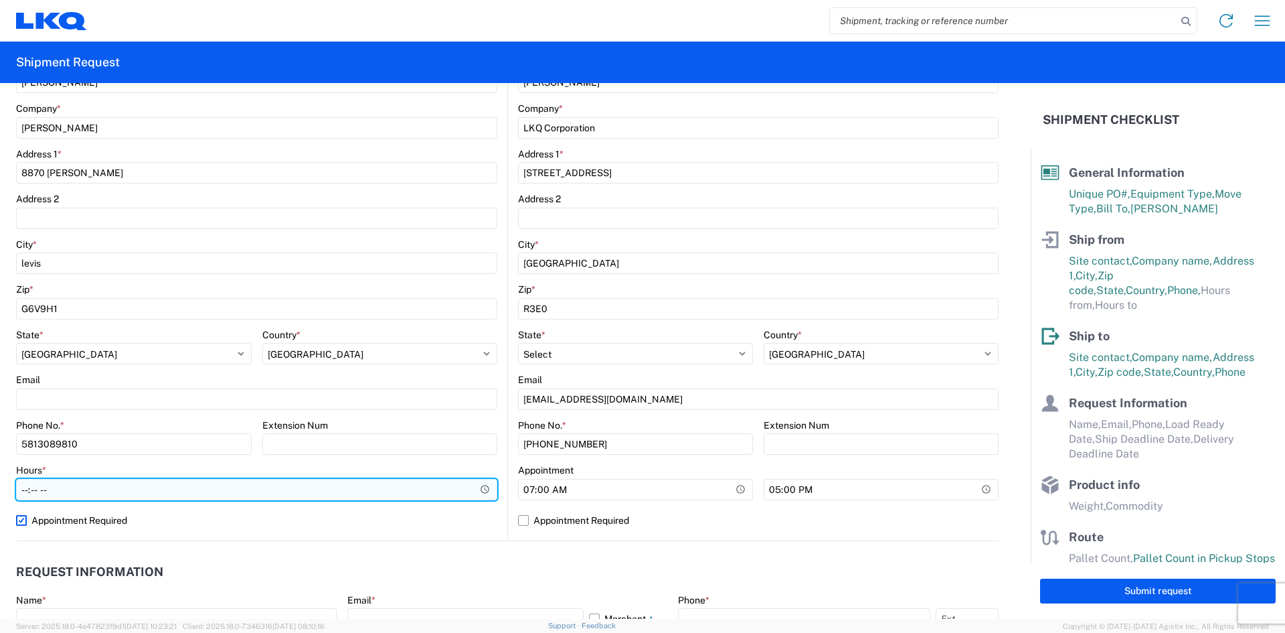
click at [195, 490] on input "Hours *" at bounding box center [256, 489] width 481 height 21
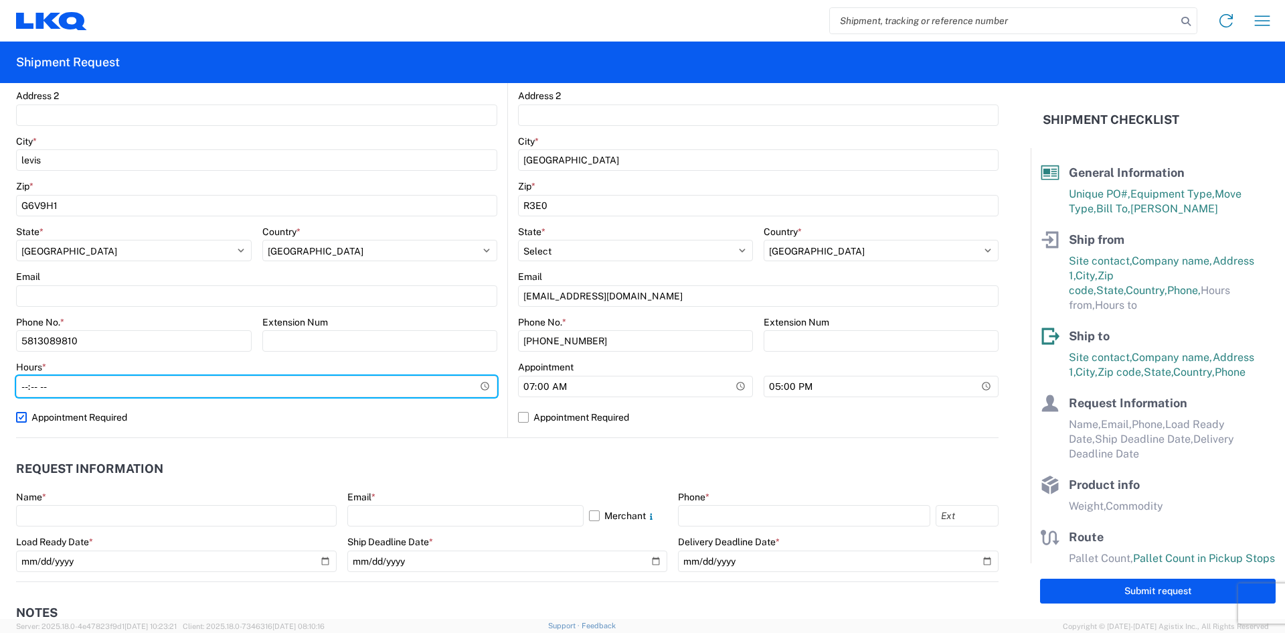
scroll to position [402, 0]
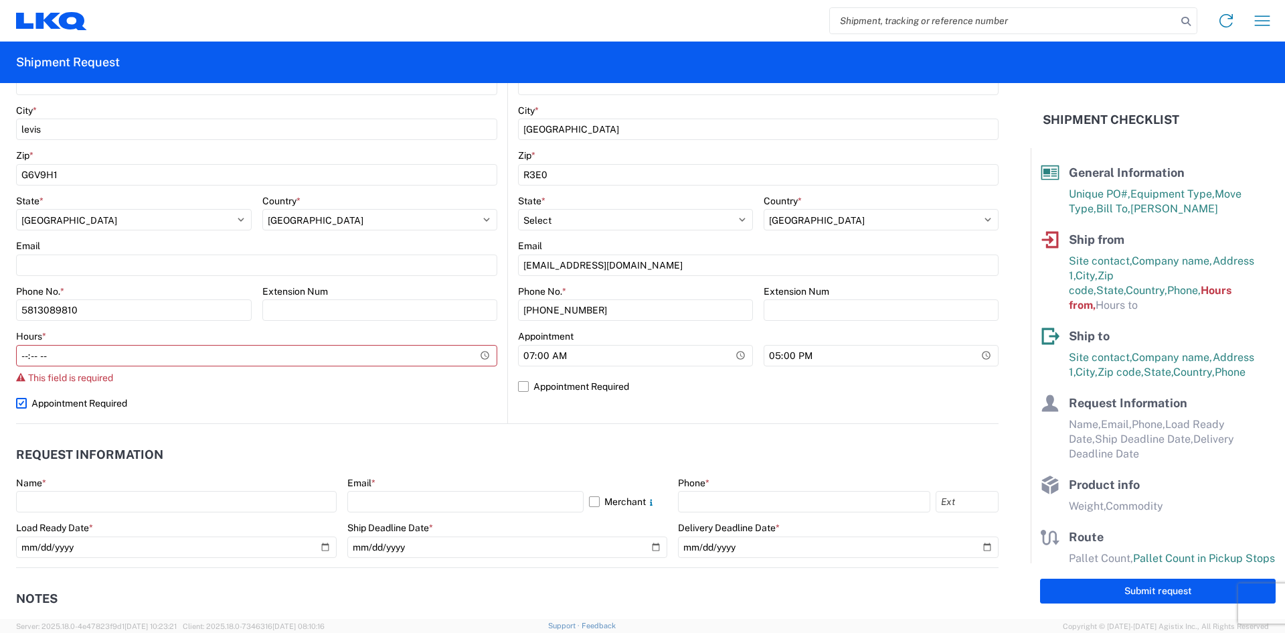
click at [25, 386] on div "Location Site contact * [PERSON_NAME] Company * Machinerie [PERSON_NAME] Addres…" at bounding box center [256, 150] width 481 height 545
click at [27, 402] on label "Appointment Required" at bounding box center [256, 402] width 481 height 21
click at [0, 0] on input "Appointment Required" at bounding box center [0, 0] width 0 height 0
select select "QC"
select select "CA"
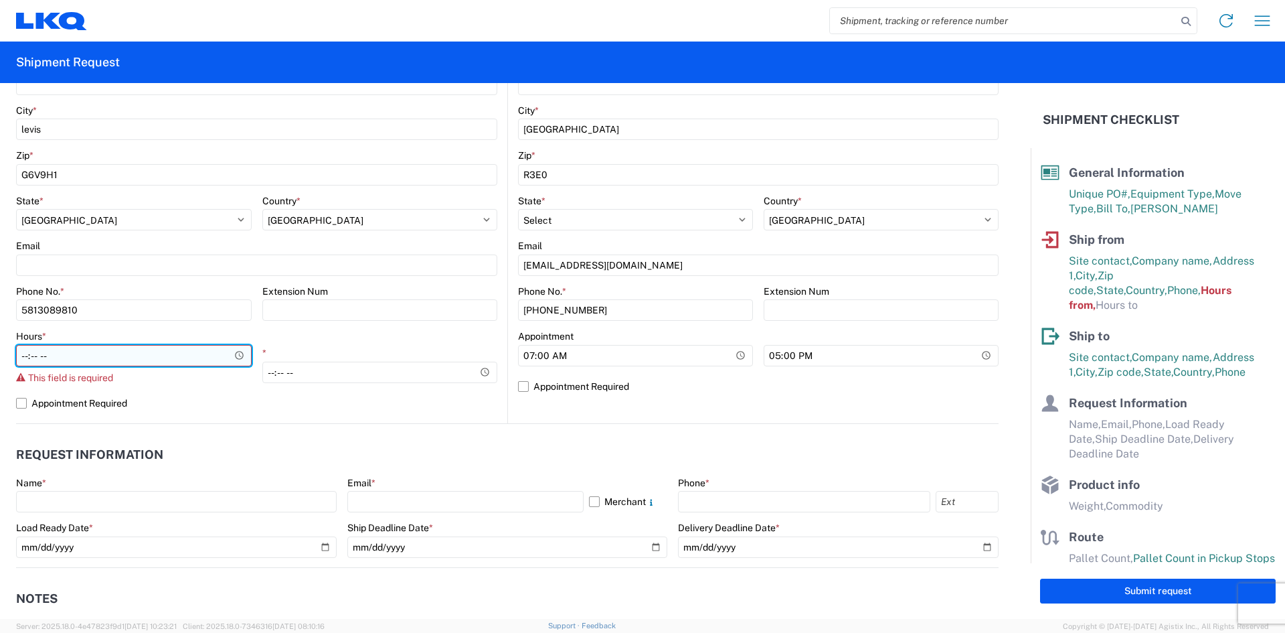
click at [127, 360] on input "Hours *" at bounding box center [134, 355] width 236 height 21
type input "07:00"
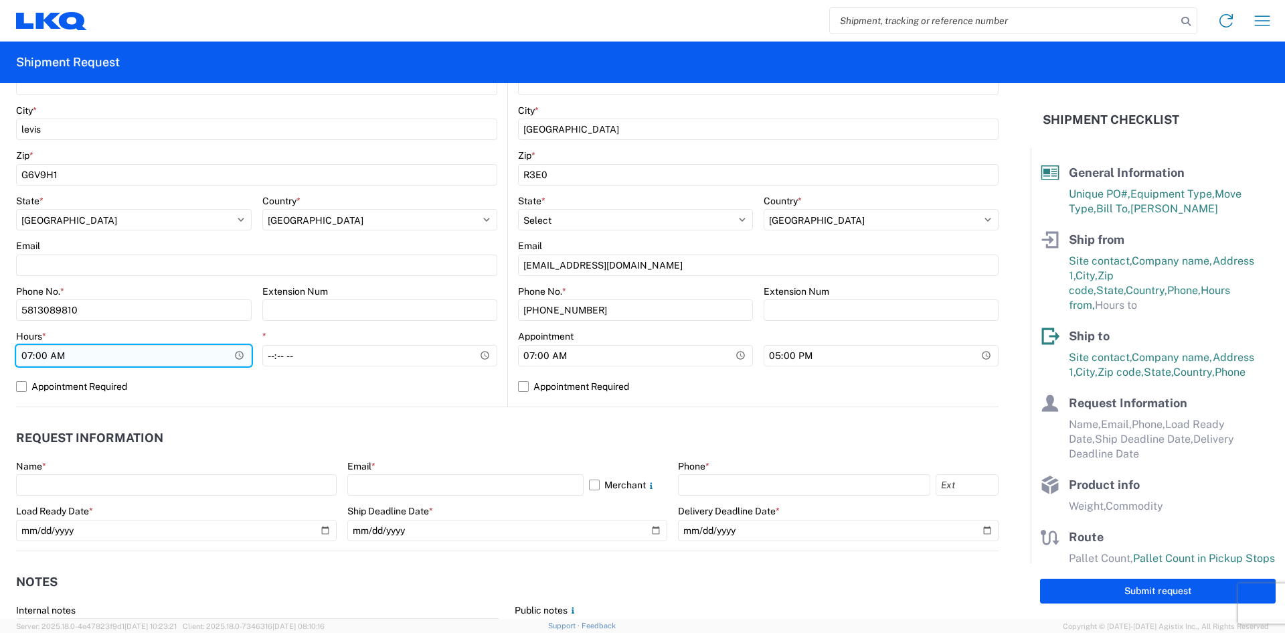
click at [31, 357] on input "07:00" at bounding box center [134, 355] width 236 height 21
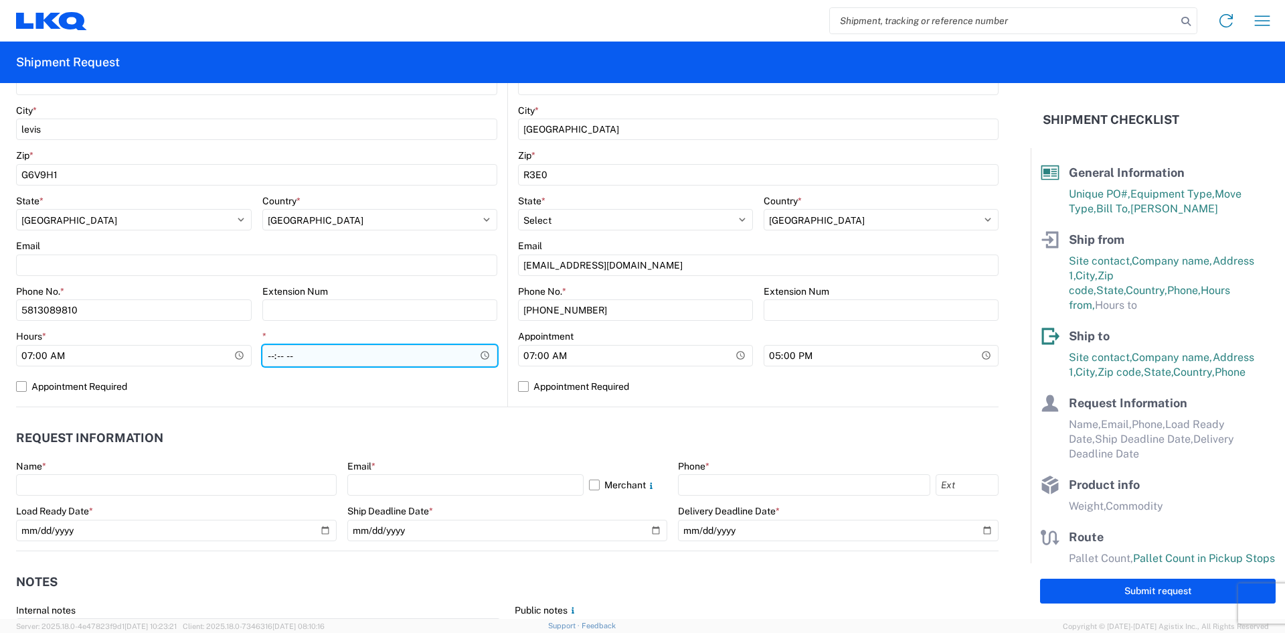
click at [268, 355] on input "*" at bounding box center [380, 355] width 236 height 21
type input "09:00"
click at [430, 394] on label "Appointment Required" at bounding box center [256, 386] width 481 height 21
click at [0, 0] on input "Appointment Required" at bounding box center [0, 0] width 0 height 0
select select "CA"
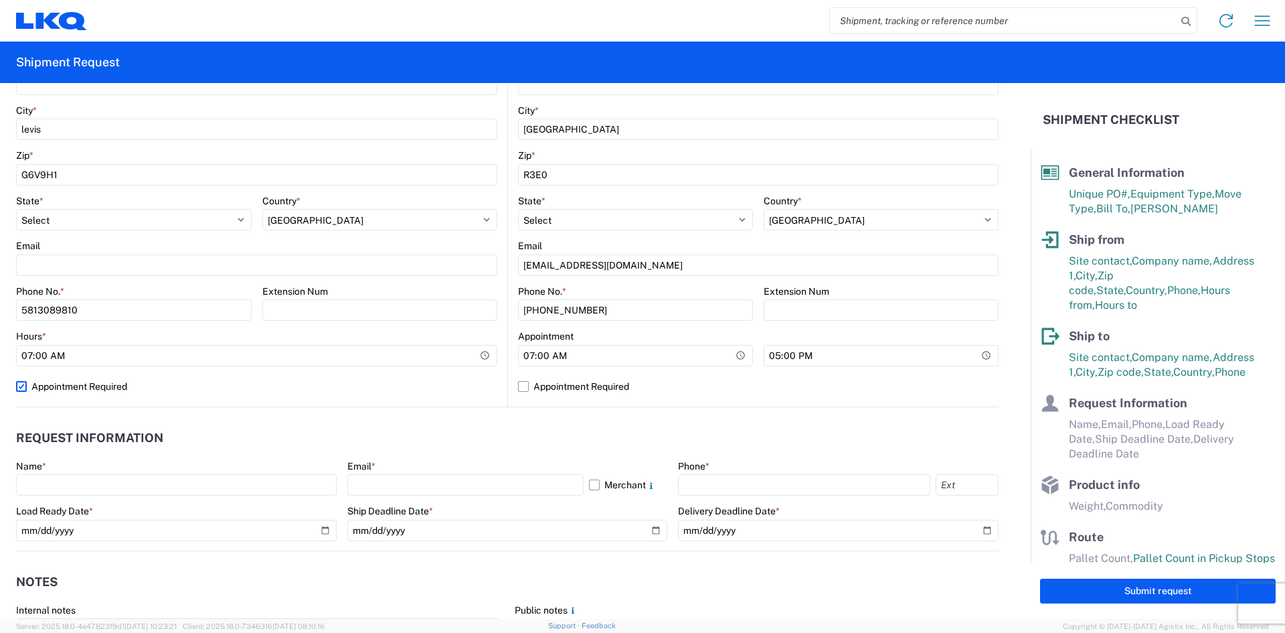
click at [382, 386] on label "Appointment Required" at bounding box center [256, 386] width 481 height 21
click at [0, 0] on input "Appointment Required" at bounding box center [0, 0] width 0 height 0
select select "QC"
select select "CA"
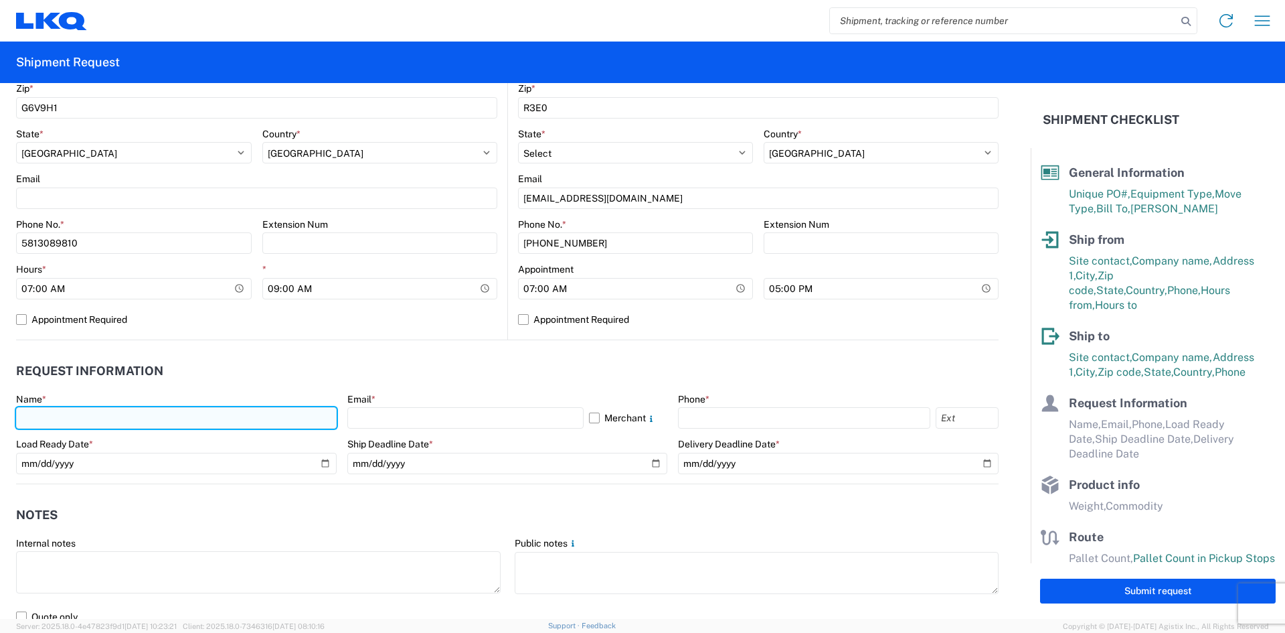
click at [141, 416] on input "text" at bounding box center [176, 417] width 321 height 21
click at [184, 427] on input "[PERSON_NAME]." at bounding box center [176, 417] width 321 height 21
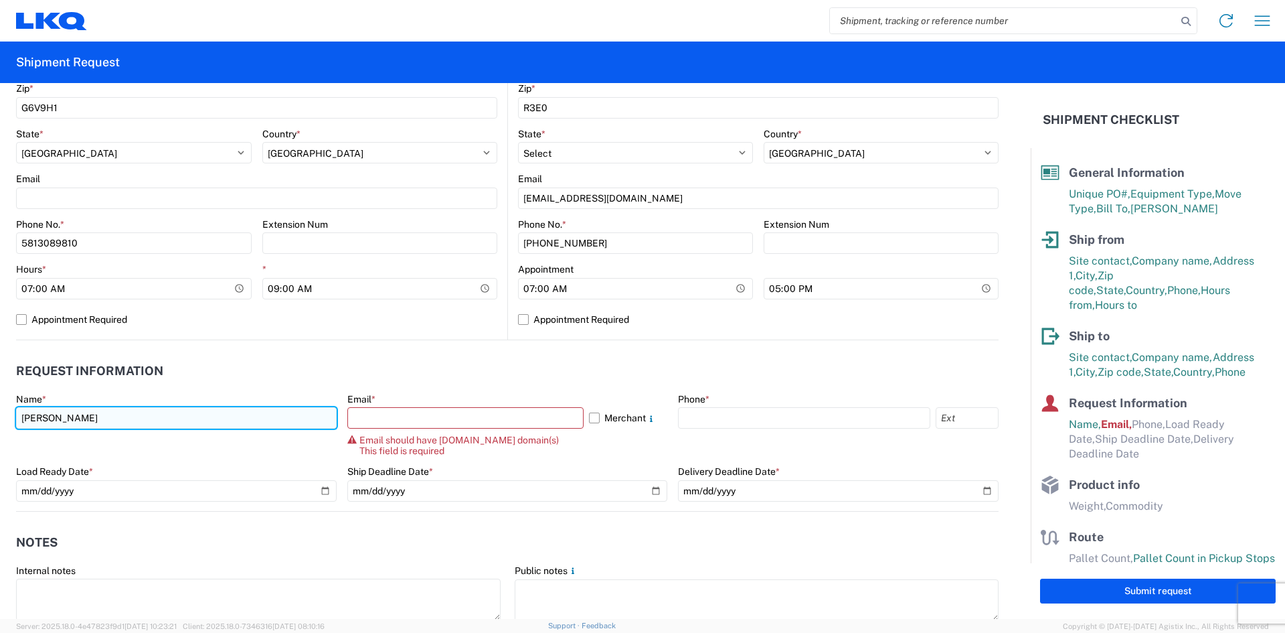
type input "[PERSON_NAME]"
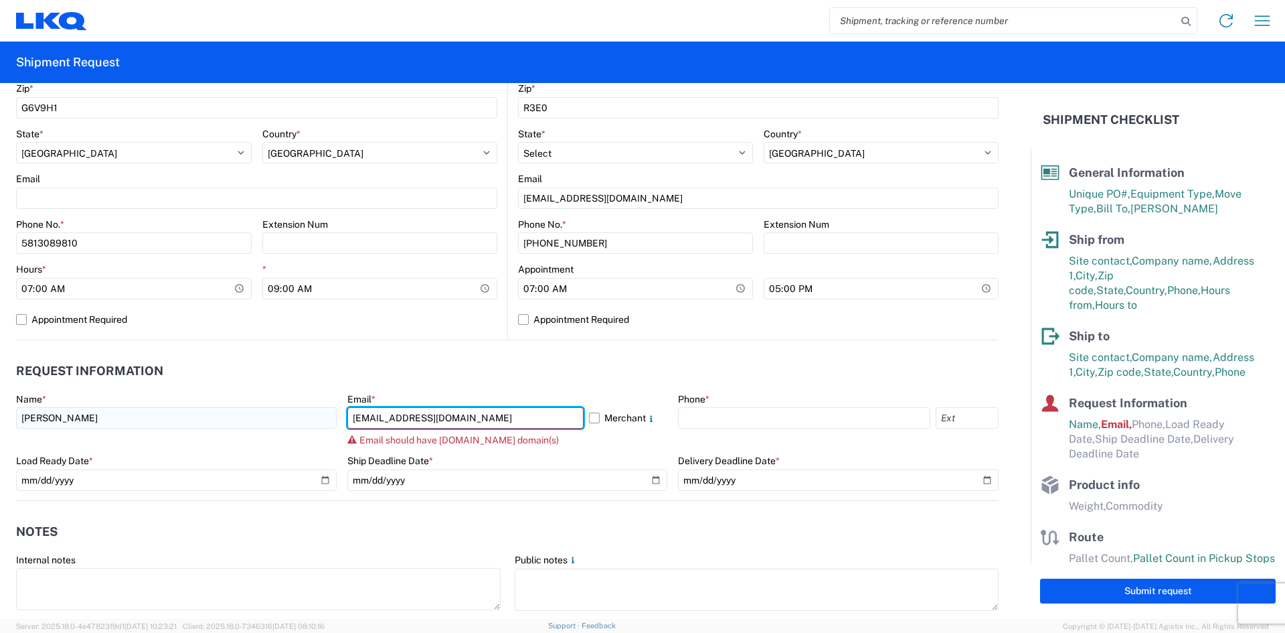
type input "[EMAIL_ADDRESS][DOMAIN_NAME]"
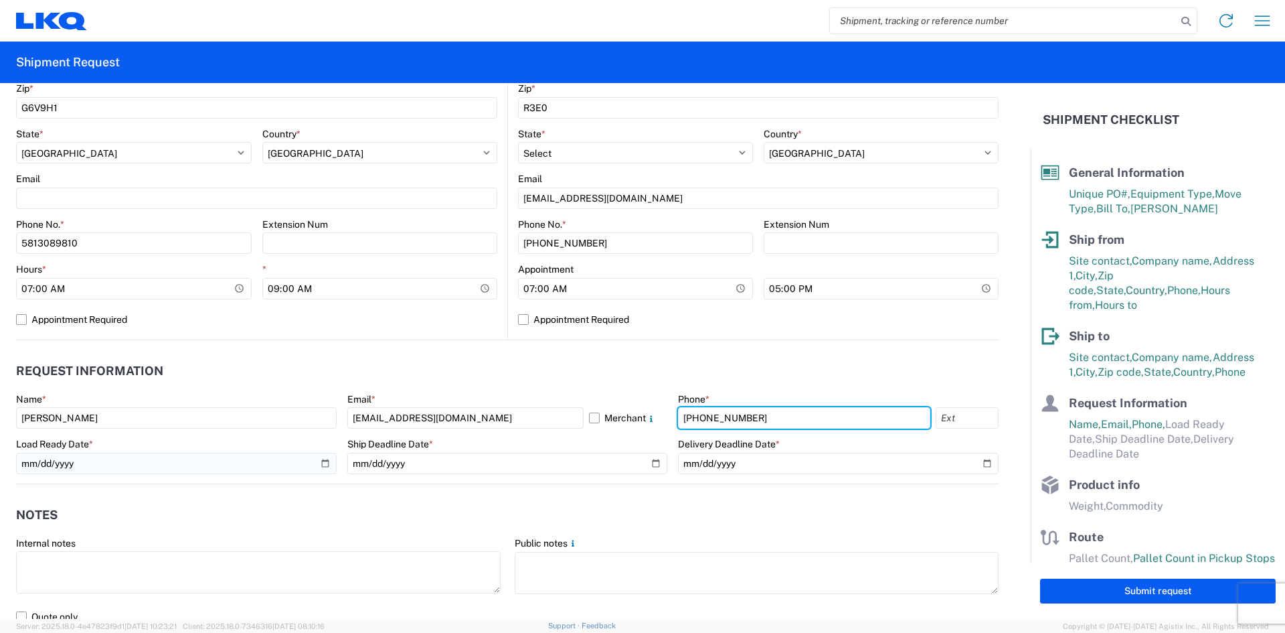
type input "[PHONE_NUMBER]"
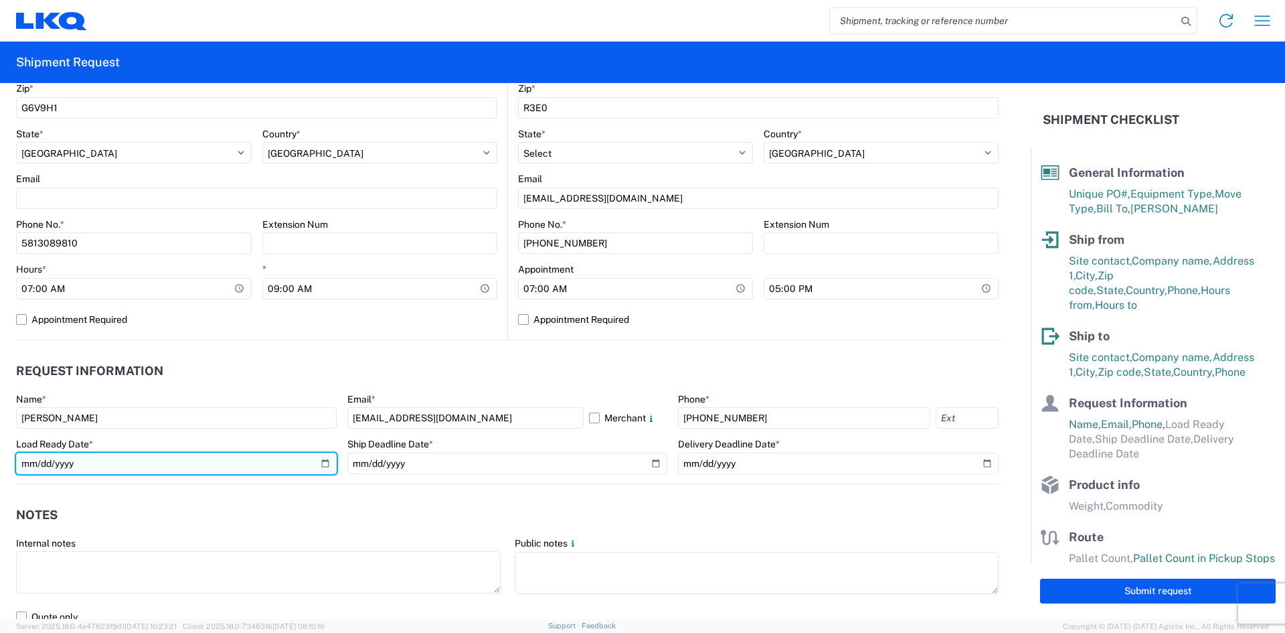
click at [291, 461] on input "date" at bounding box center [176, 463] width 321 height 21
drag, startPoint x: 313, startPoint y: 461, endPoint x: 337, endPoint y: 463, distance: 24.2
click at [315, 461] on input "date" at bounding box center [176, 463] width 321 height 21
click at [320, 461] on input "date" at bounding box center [176, 463] width 321 height 21
type input "[DATE]"
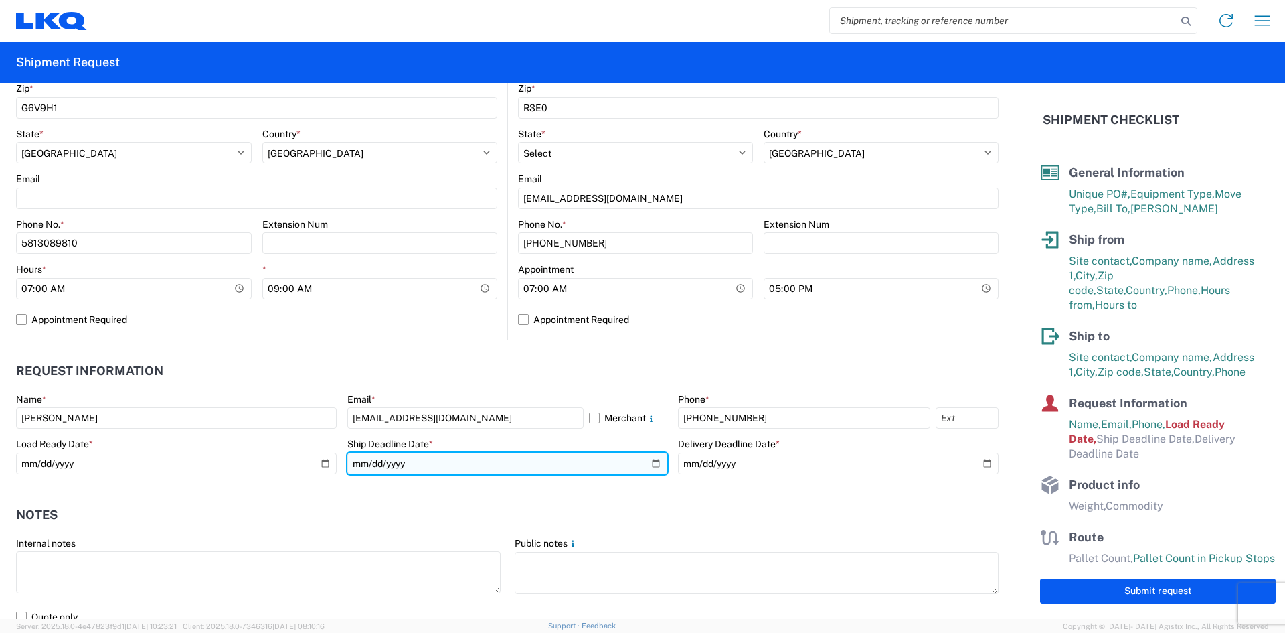
click at [649, 465] on input "date" at bounding box center [507, 463] width 321 height 21
type input "[DATE]"
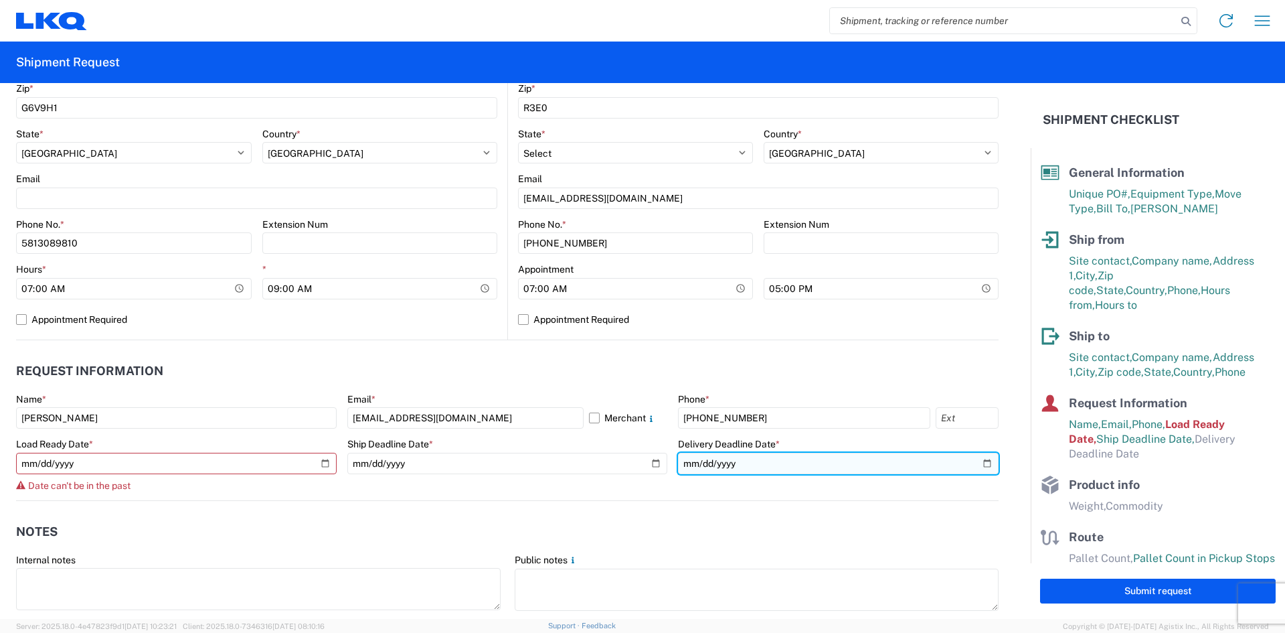
click at [974, 461] on input "date" at bounding box center [838, 463] width 321 height 21
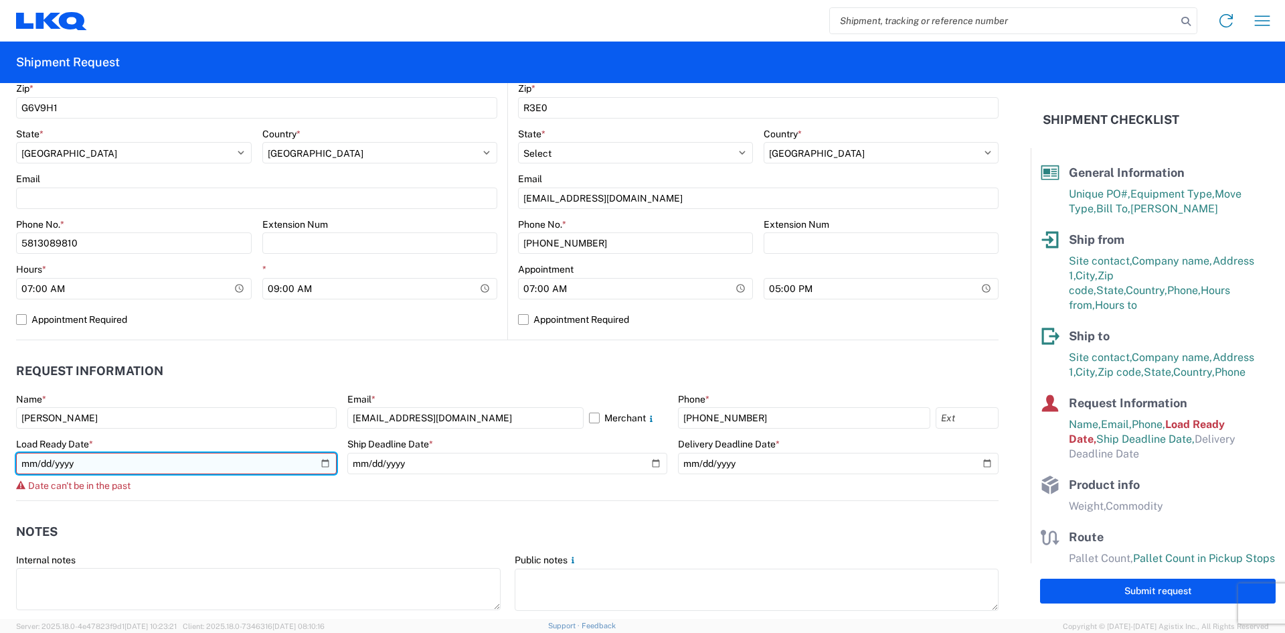
click at [323, 461] on input "[DATE]" at bounding box center [176, 463] width 321 height 21
type input "[DATE]"
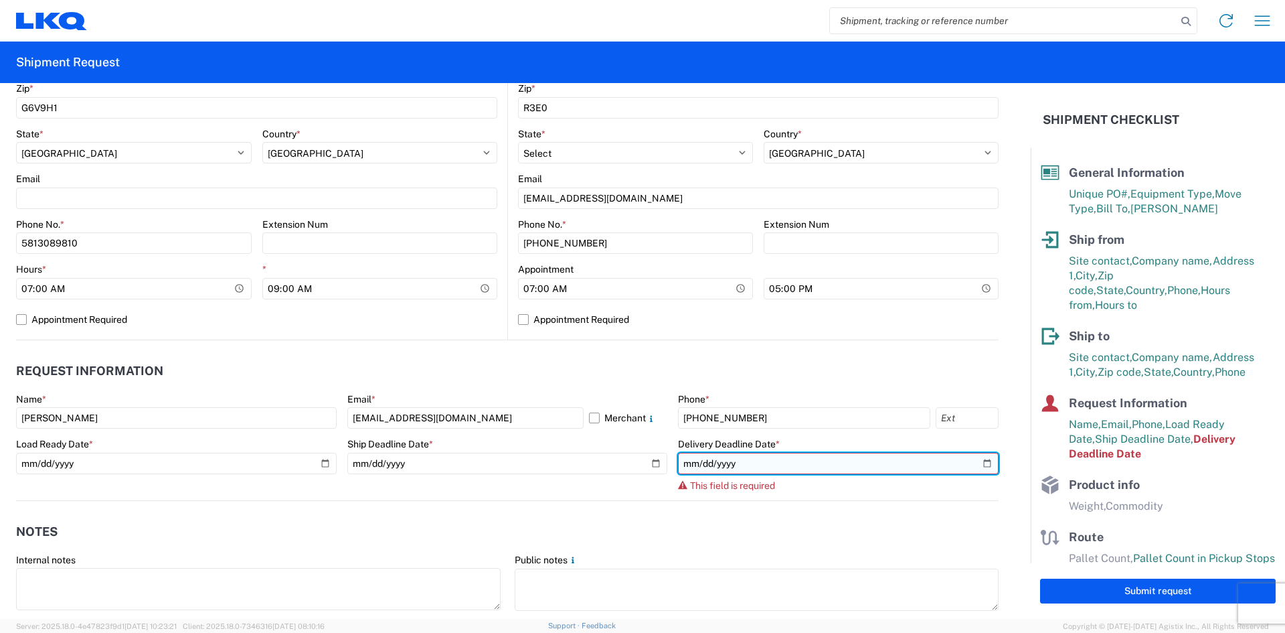
click at [977, 460] on input "date" at bounding box center [838, 463] width 321 height 21
type input "[DATE]"
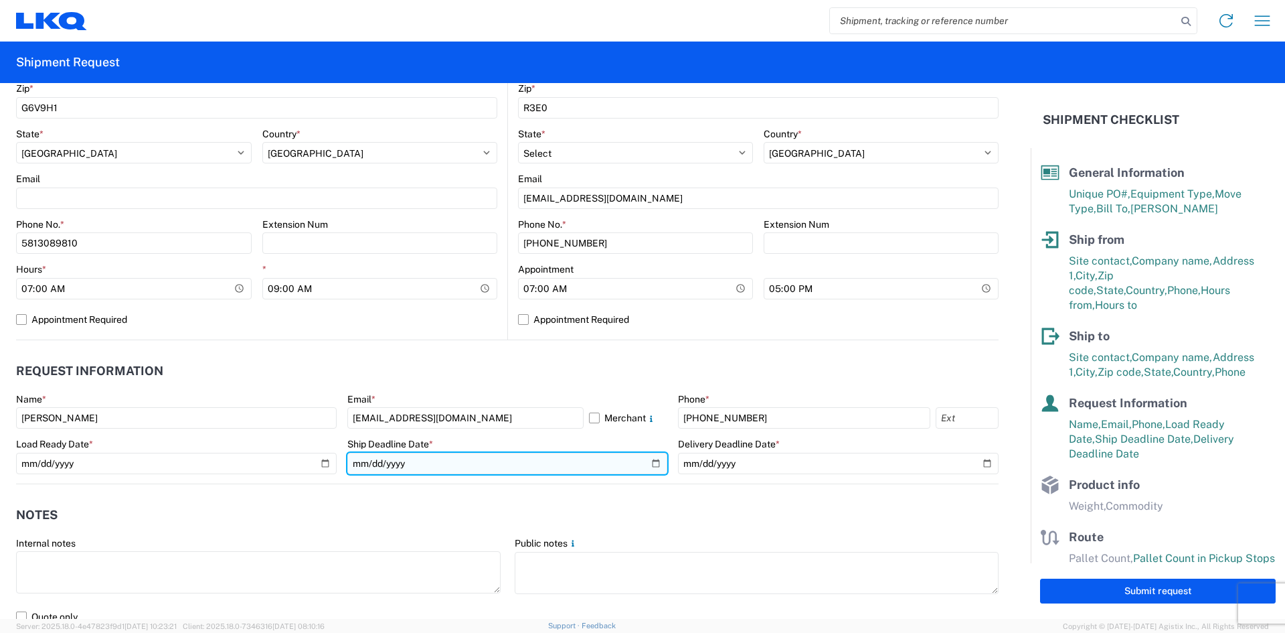
click at [653, 463] on input "[DATE]" at bounding box center [507, 463] width 321 height 21
type input "[DATE]"
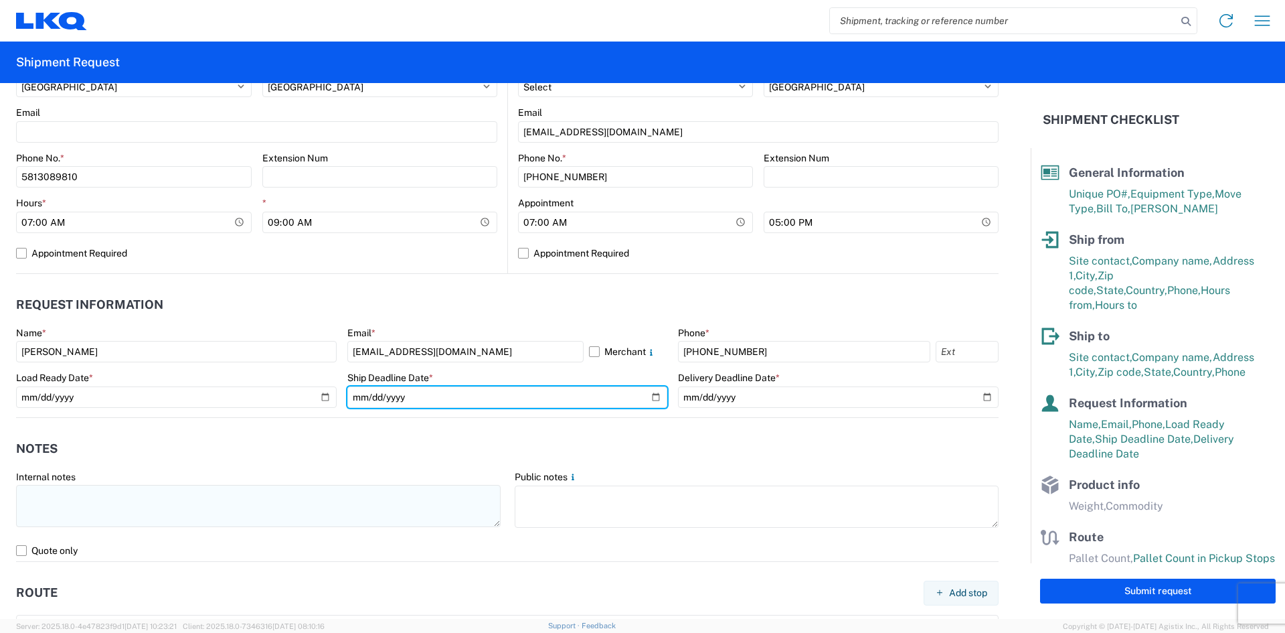
scroll to position [536, 0]
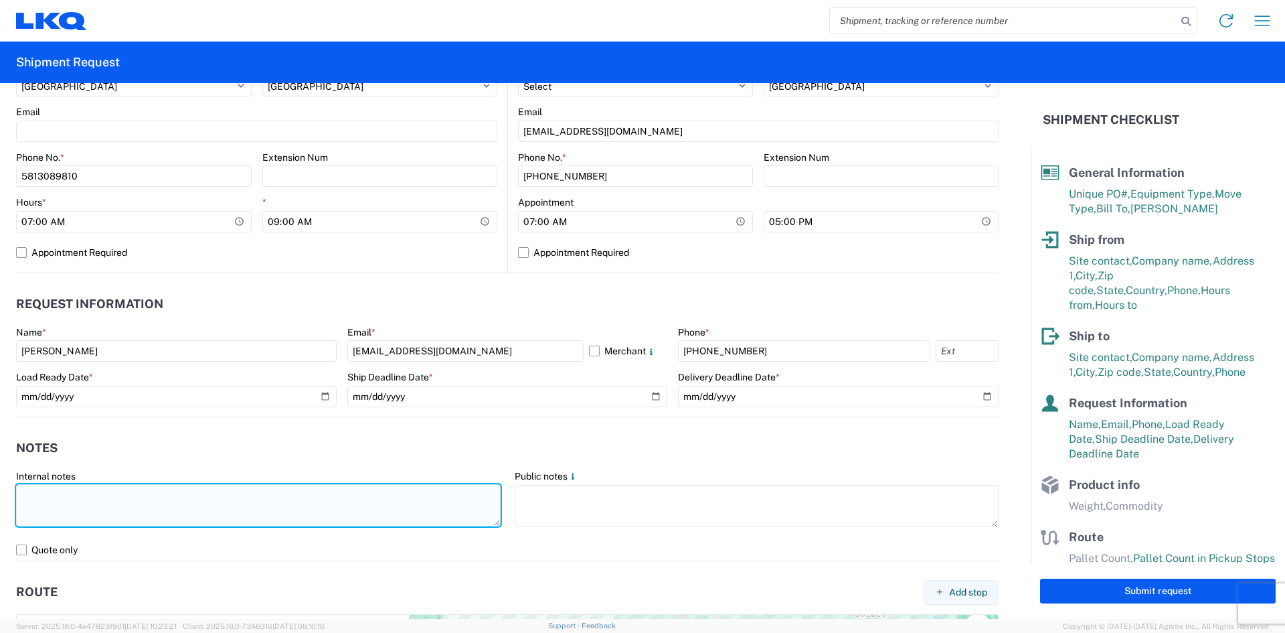
click at [123, 497] on textarea at bounding box center [258, 505] width 485 height 42
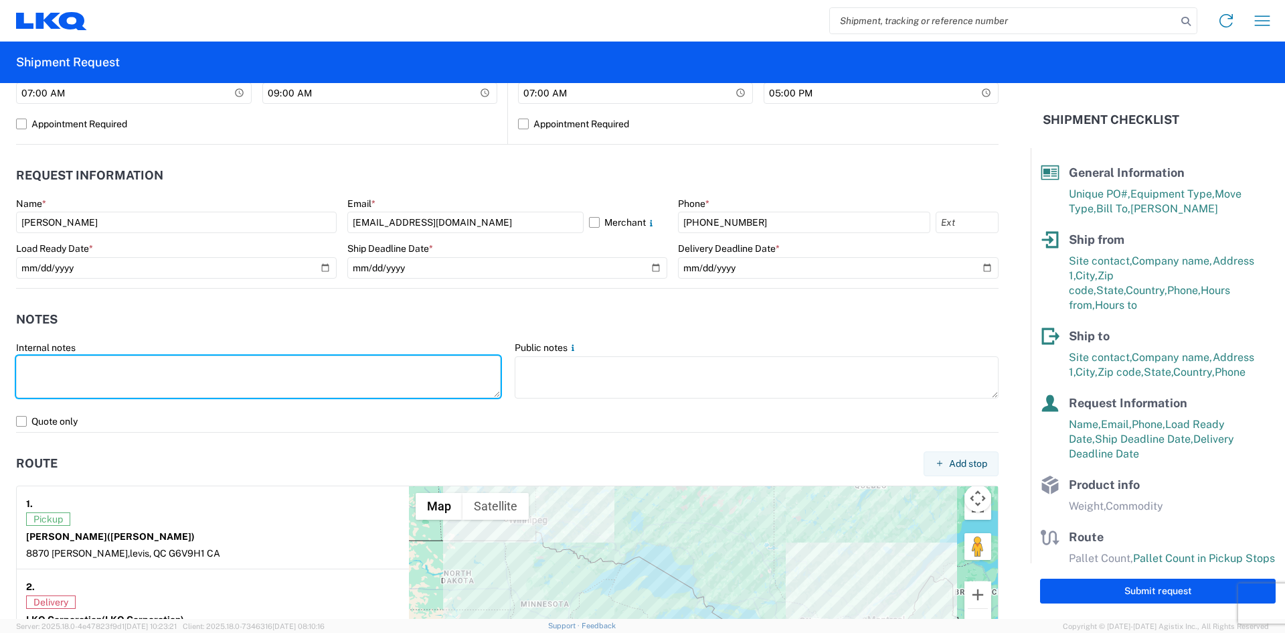
scroll to position [670, 0]
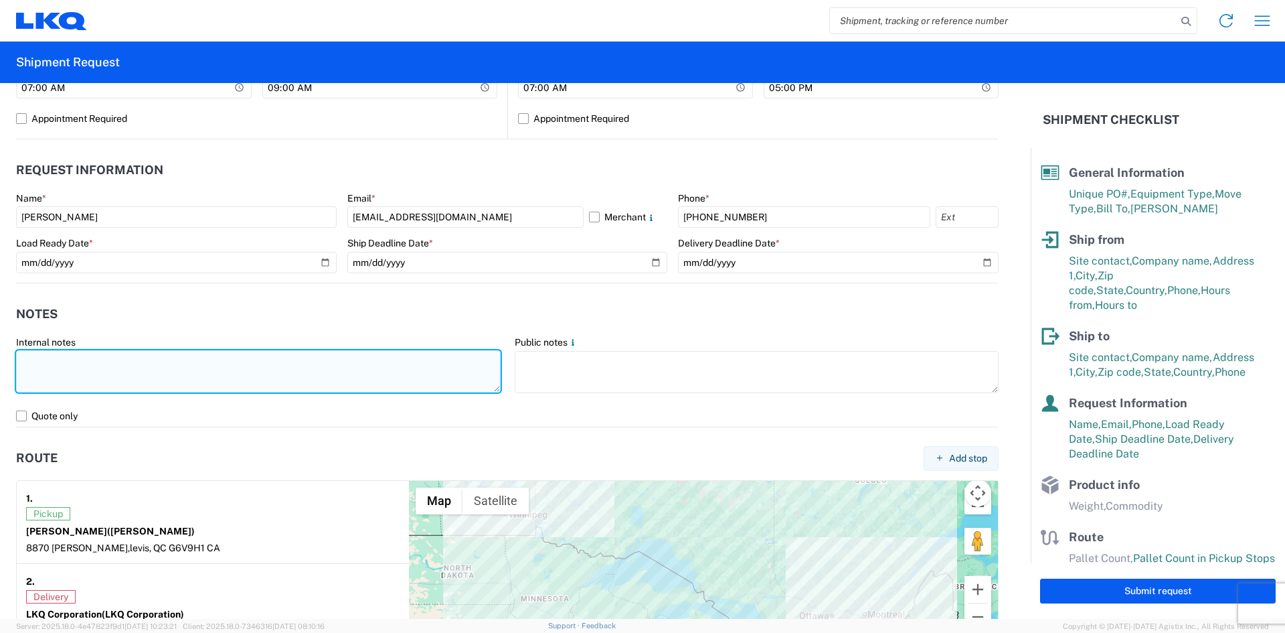
paste textarea "1.General Auto Parts (dry) - Narrow Etracks with Straps; Notes: Empty Steel bin…"
click at [161, 383] on textarea "1.General Auto Parts (dry) - Narrow Etracks with Straps; Notes: Empty Steel bin…" at bounding box center [258, 371] width 485 height 42
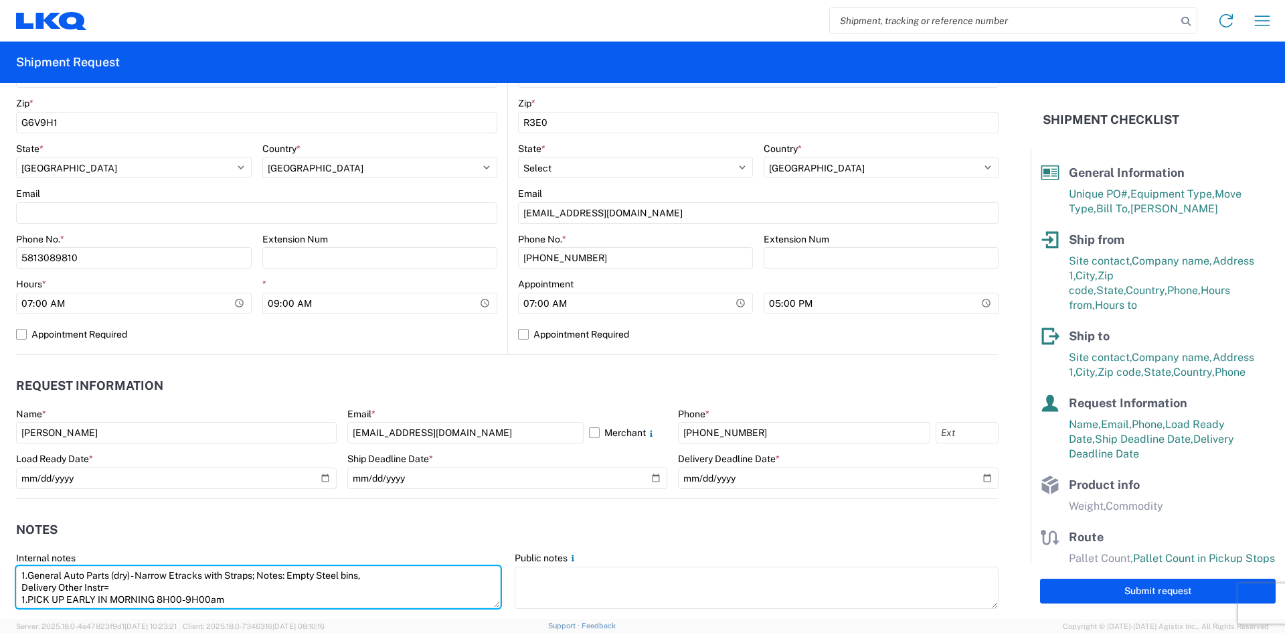
scroll to position [402, 0]
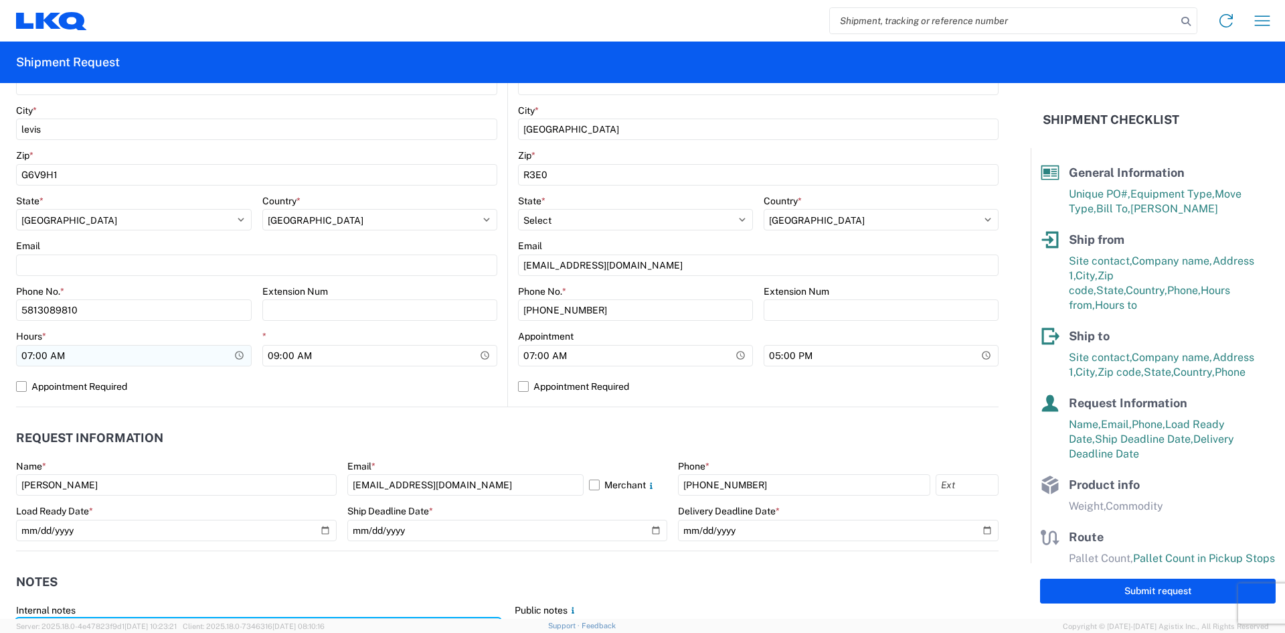
type textarea "1.General Auto Parts (dry) - Narrow Etracks with Straps; Notes: Empty Steel bin…"
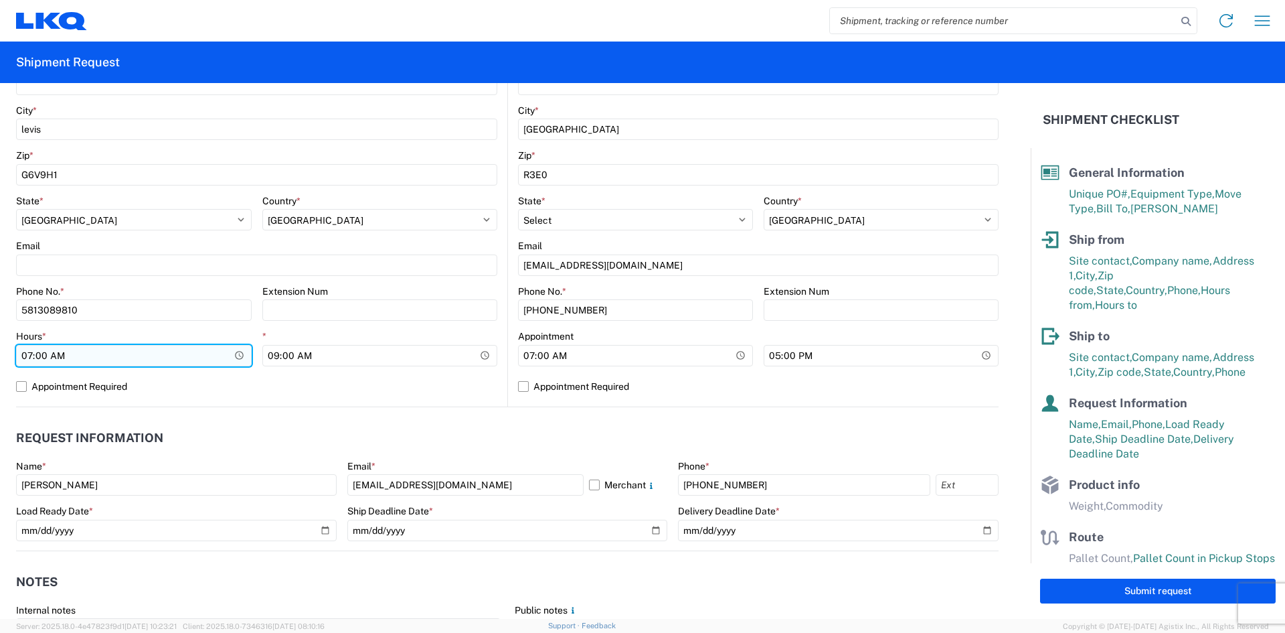
click at [24, 357] on input "07:00" at bounding box center [134, 355] width 236 height 21
type input "08:00"
click at [307, 400] on div "Location Site contact * [PERSON_NAME] Company * Machinerie [PERSON_NAME] Addres…" at bounding box center [256, 142] width 481 height 528
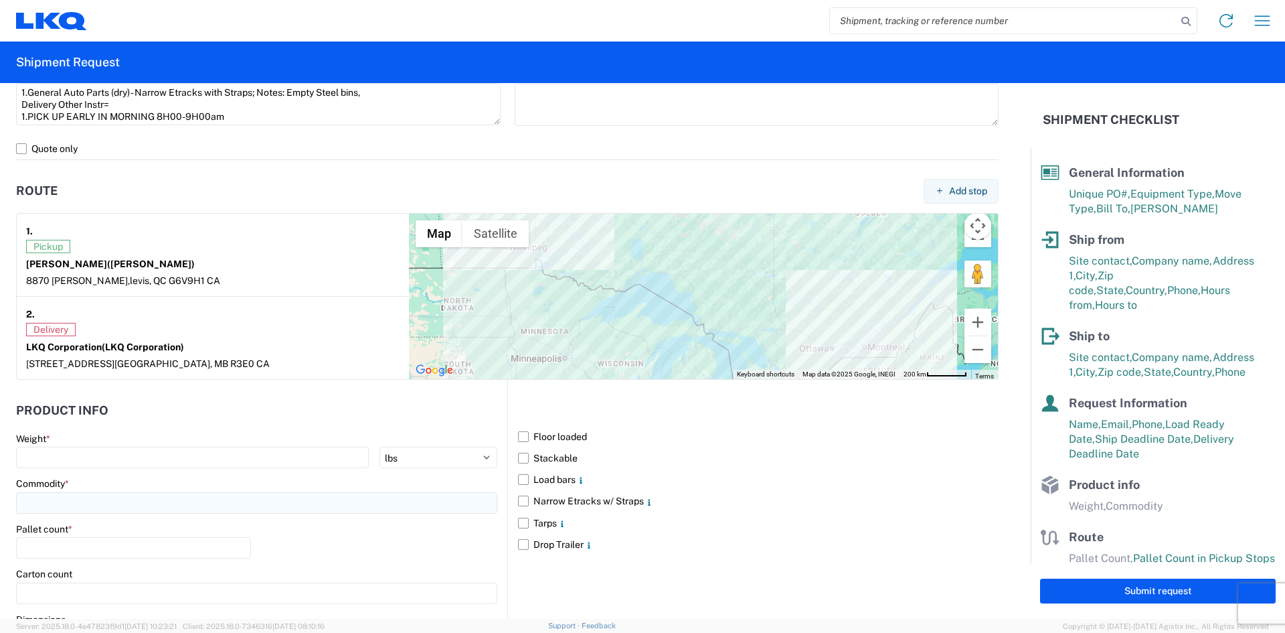
scroll to position [937, 0]
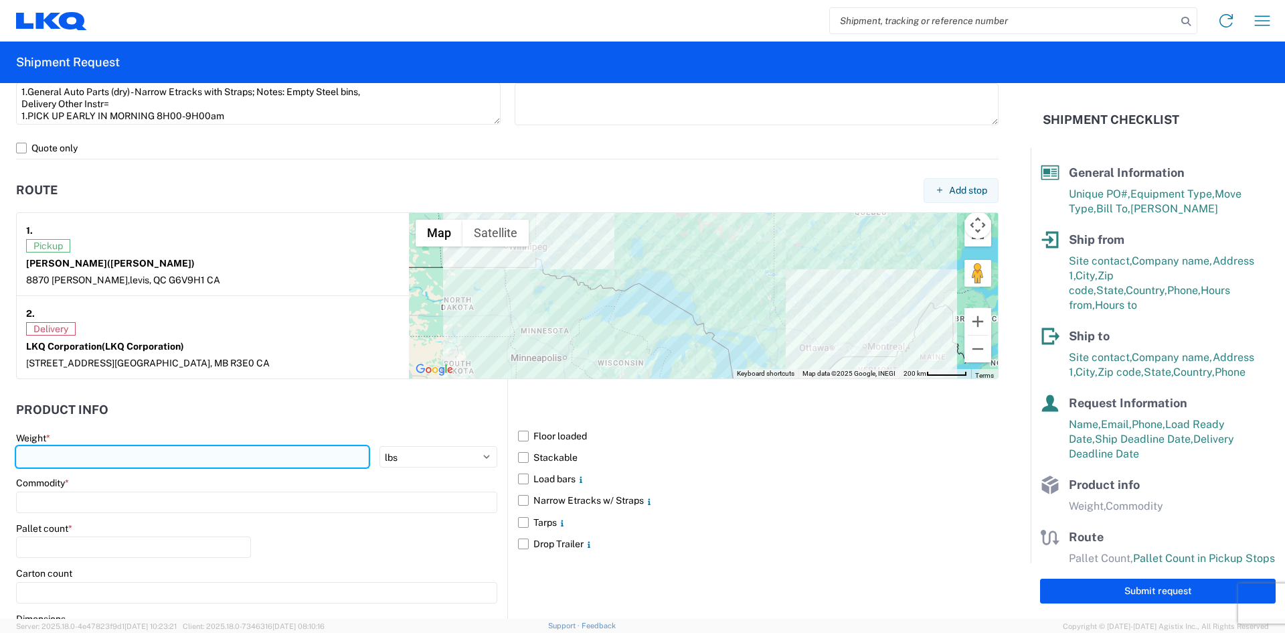
click at [177, 459] on input "number" at bounding box center [192, 456] width 353 height 21
type input "30000"
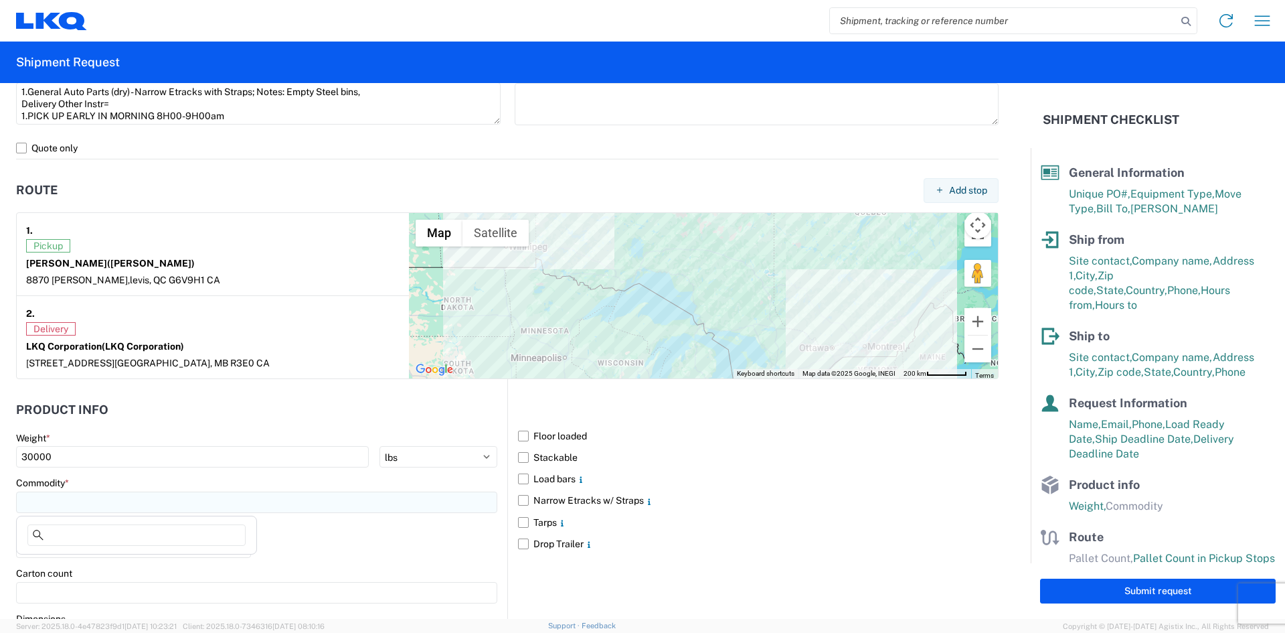
click at [178, 494] on input at bounding box center [256, 501] width 481 height 21
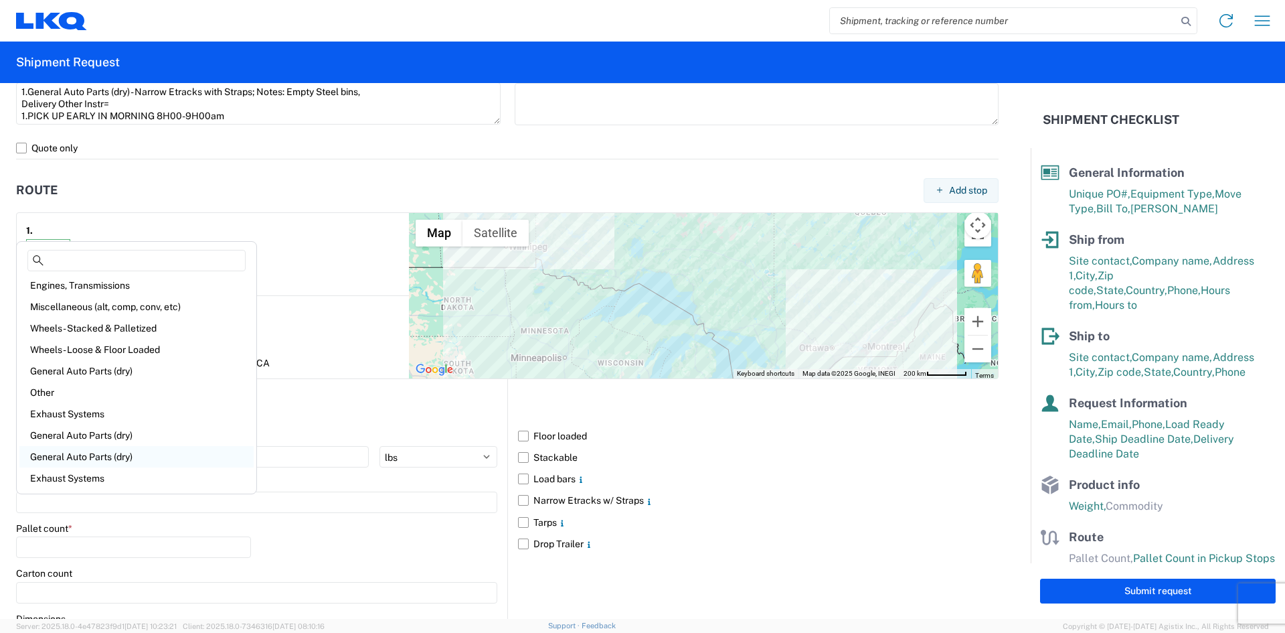
scroll to position [0, 0]
click at [127, 461] on div "General Auto Parts (dry)" at bounding box center [136, 458] width 234 height 21
type input "General Auto Parts (dry)"
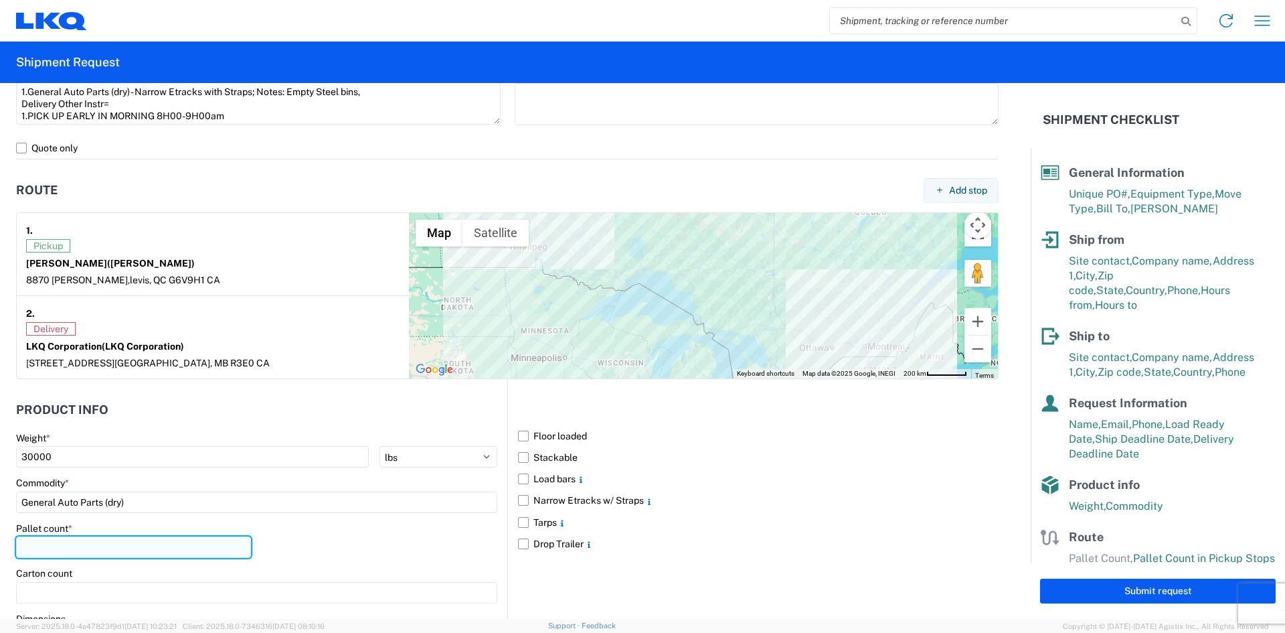
click at [112, 540] on input "number" at bounding box center [133, 546] width 235 height 21
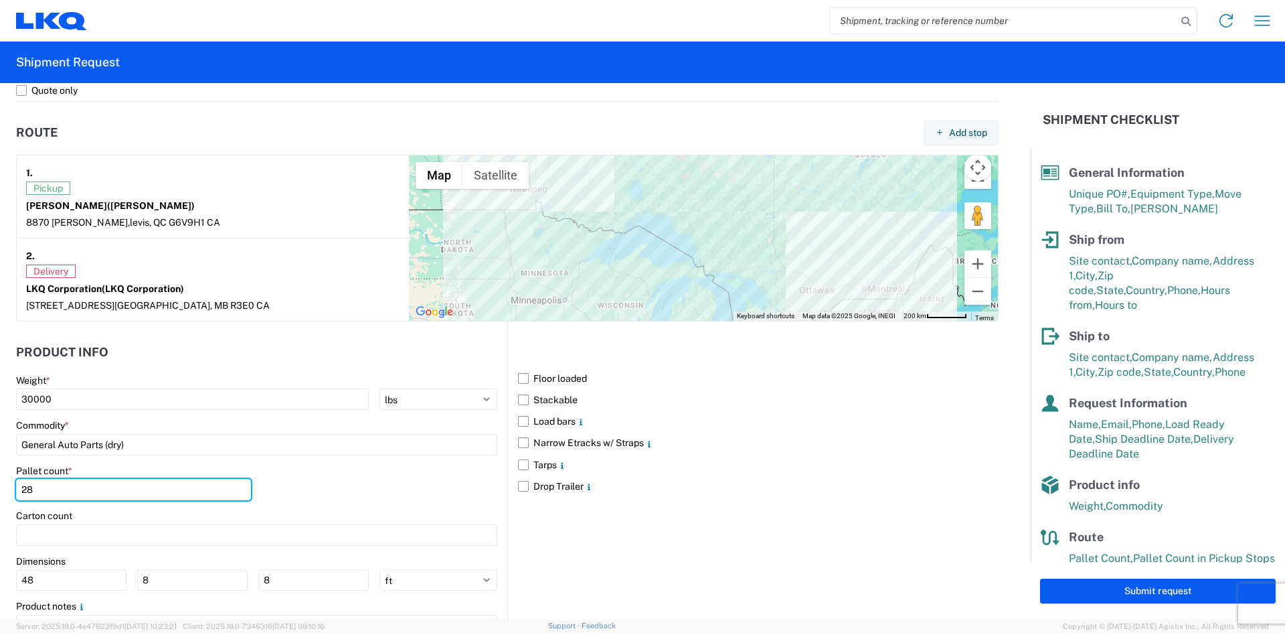
scroll to position [1070, 0]
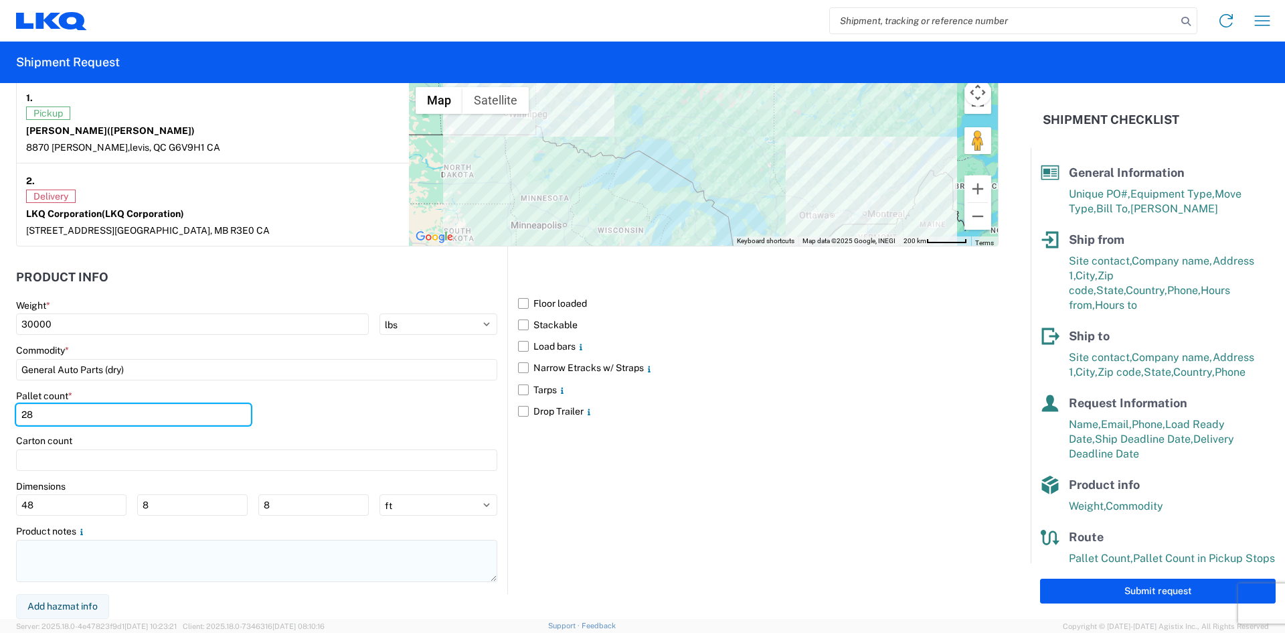
type input "28"
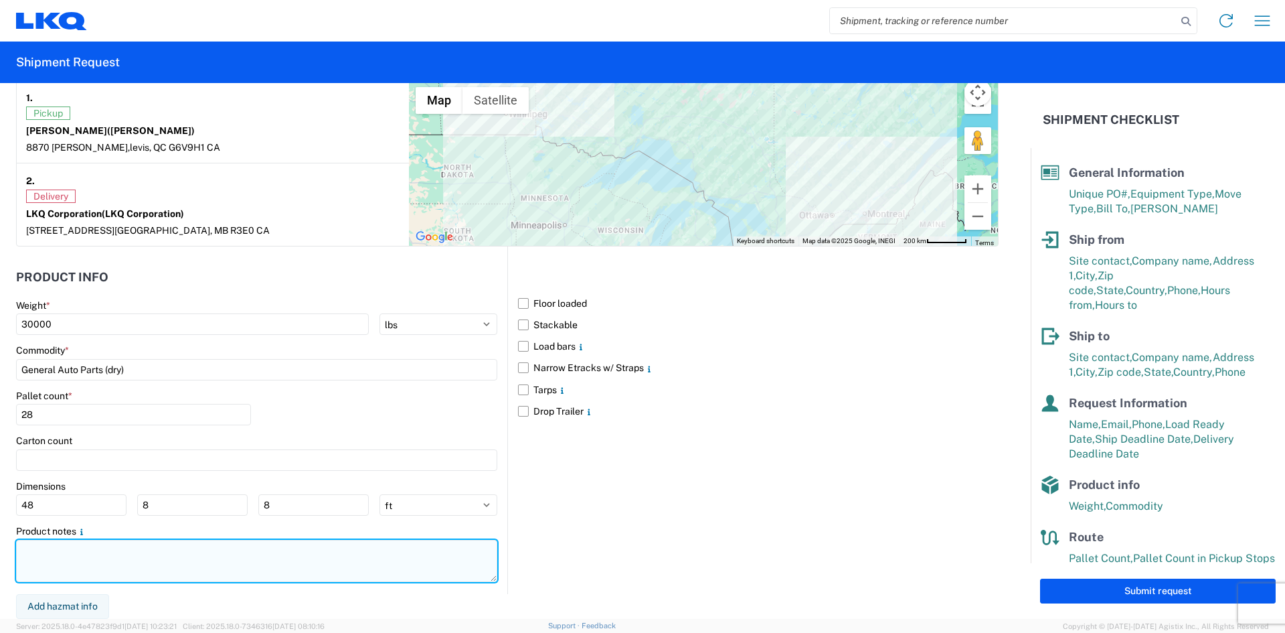
click at [123, 549] on textarea at bounding box center [256, 561] width 481 height 42
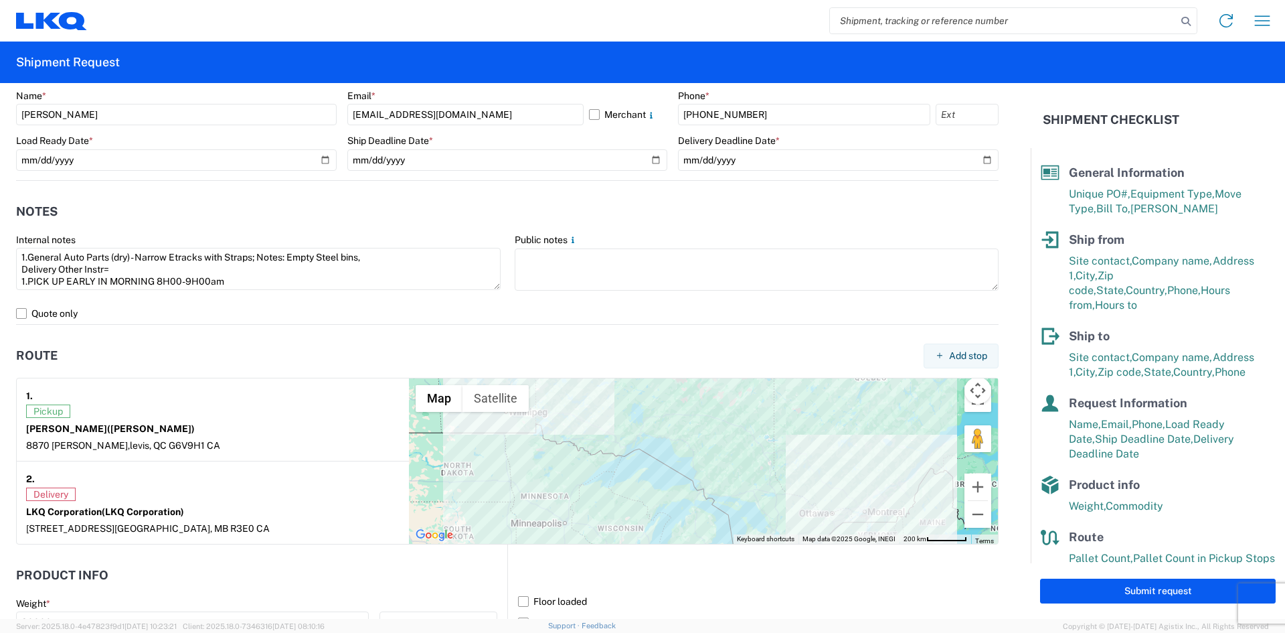
scroll to position [735, 0]
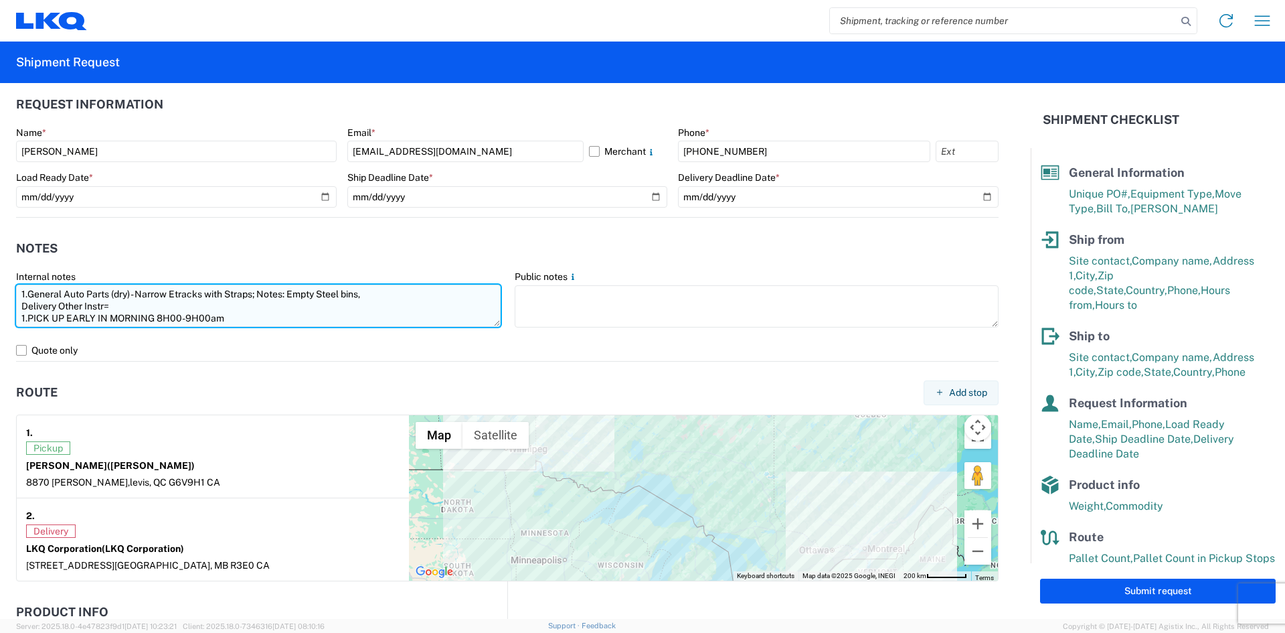
drag, startPoint x: 395, startPoint y: 294, endPoint x: 291, endPoint y: 298, distance: 103.9
click at [291, 298] on textarea "1.General Auto Parts (dry) - Narrow Etracks with Straps; Notes: Empty Steel bin…" at bounding box center [258, 306] width 485 height 42
click at [264, 317] on textarea "1.General Auto Parts (dry) - Narrow Etracks with Straps; Notes: Empty Steel bin…" at bounding box center [258, 306] width 485 height 42
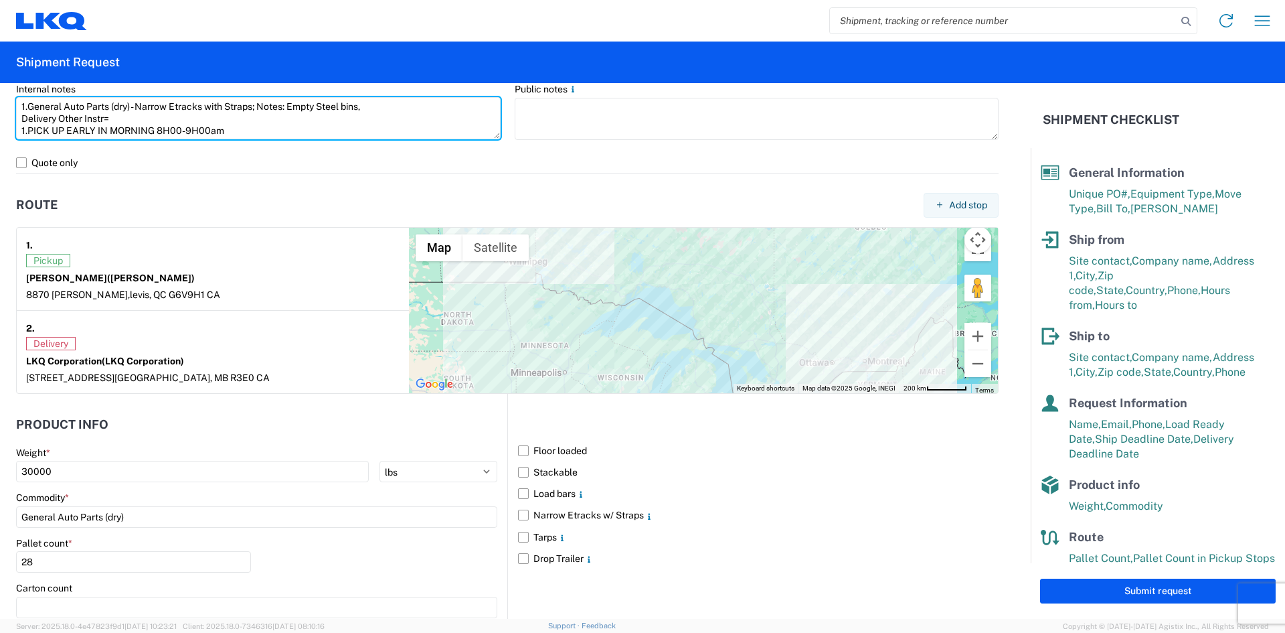
scroll to position [936, 0]
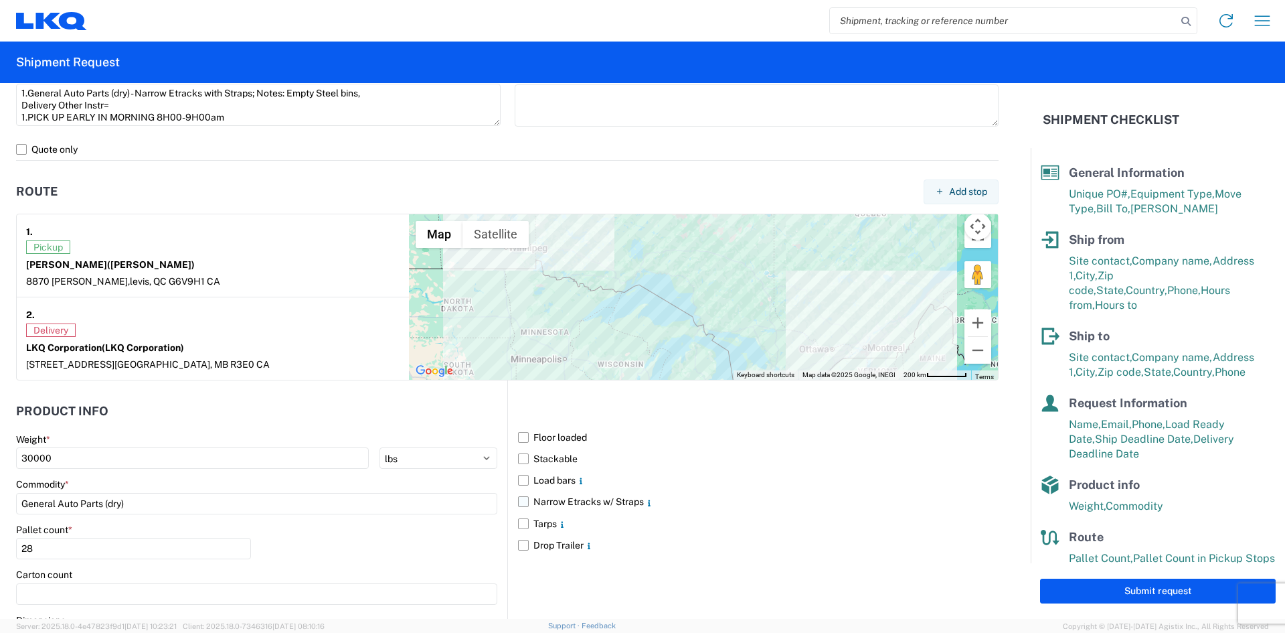
click at [525, 499] on label "Narrow Etracks w/ Straps" at bounding box center [758, 501] width 481 height 21
click at [0, 0] on input "Narrow Etracks w/ Straps" at bounding box center [0, 0] width 0 height 0
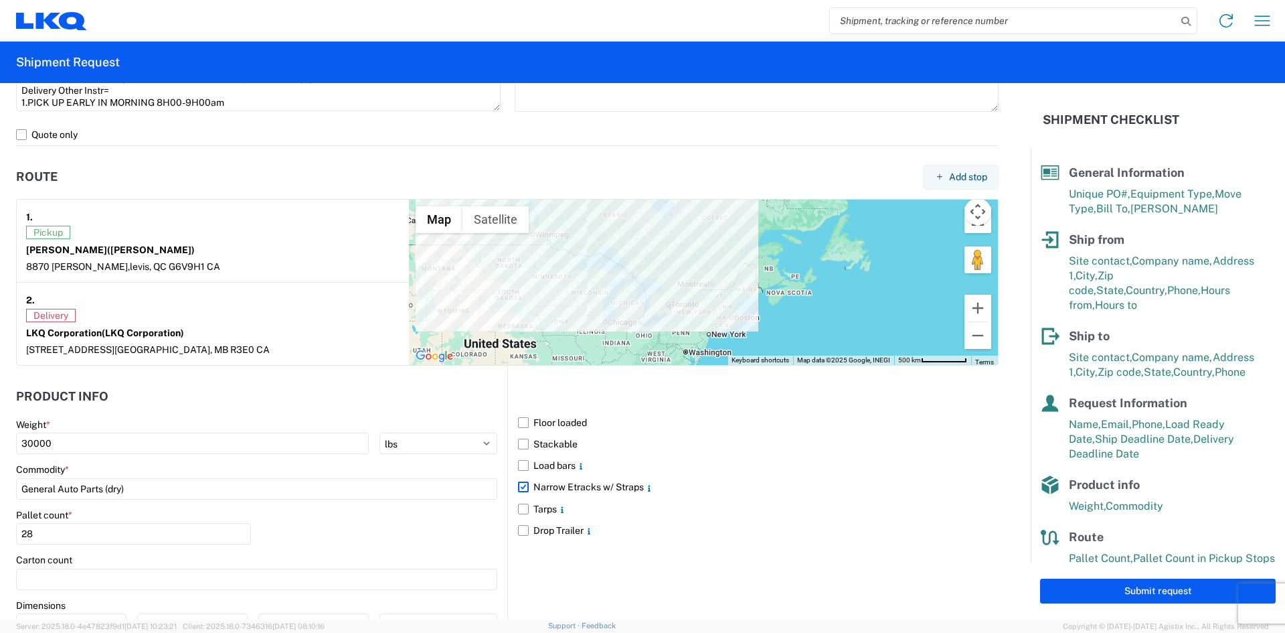
scroll to position [735, 0]
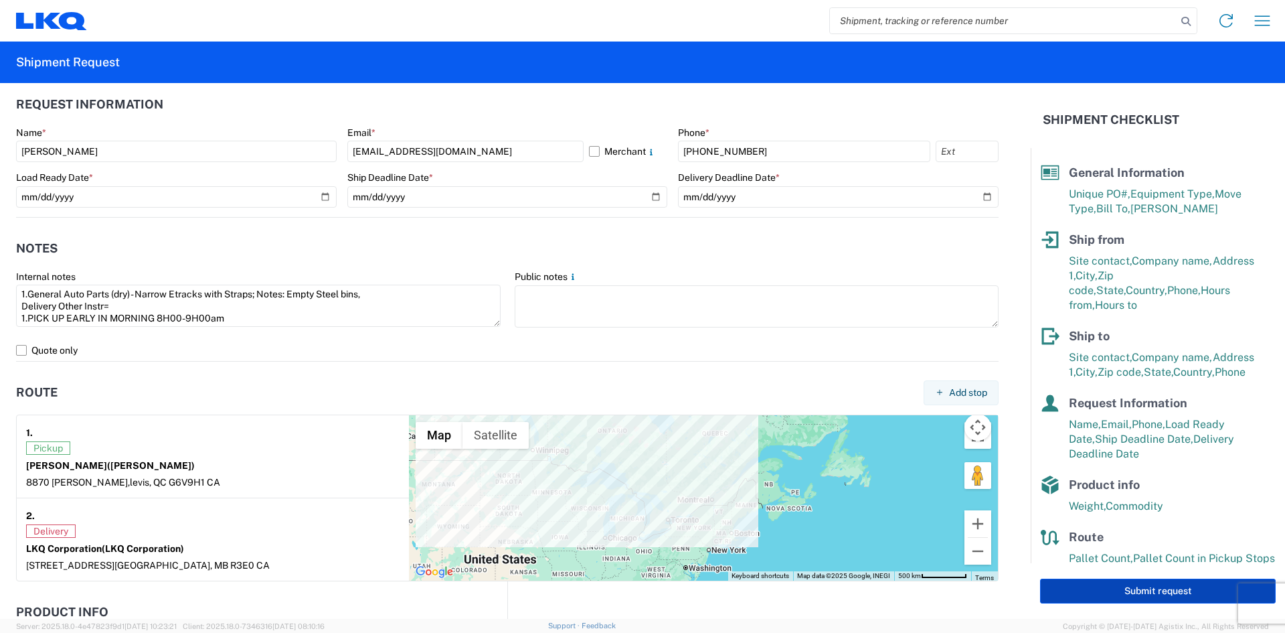
click at [1176, 586] on button "Submit request" at bounding box center [1158, 590] width 236 height 25
select select "CA"
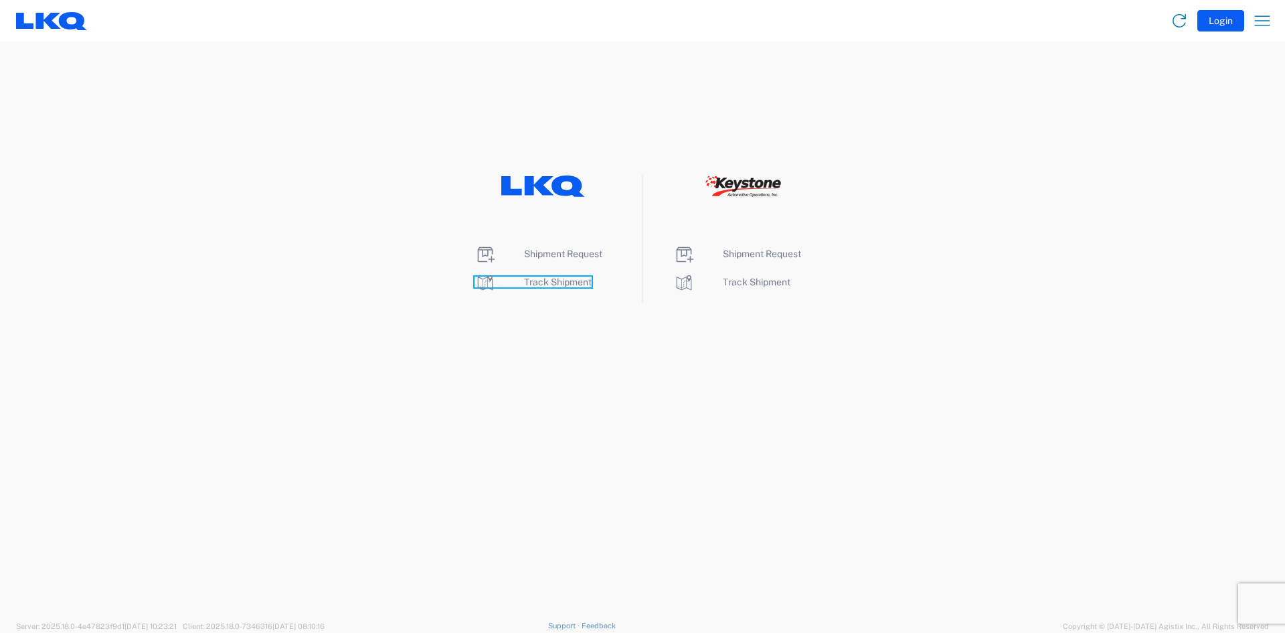
click at [554, 285] on span "Track Shipment" at bounding box center [558, 282] width 68 height 11
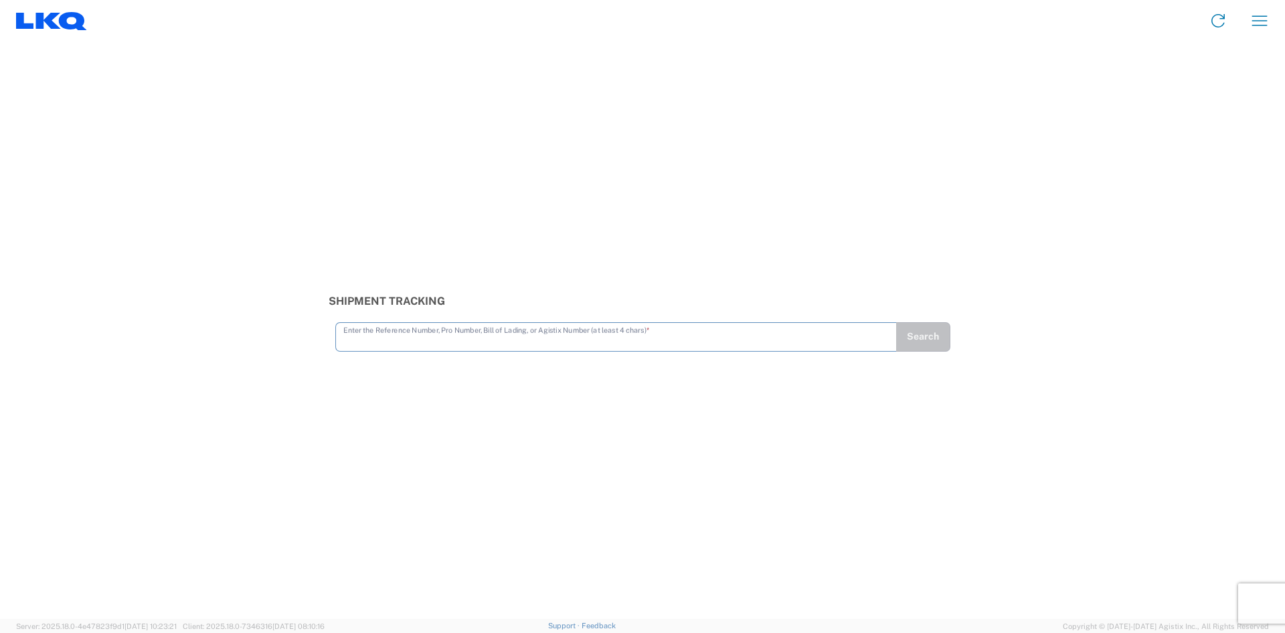
click at [530, 337] on input "text" at bounding box center [616, 335] width 546 height 23
type input "56319621"
click at [932, 331] on button "Search" at bounding box center [923, 336] width 54 height 29
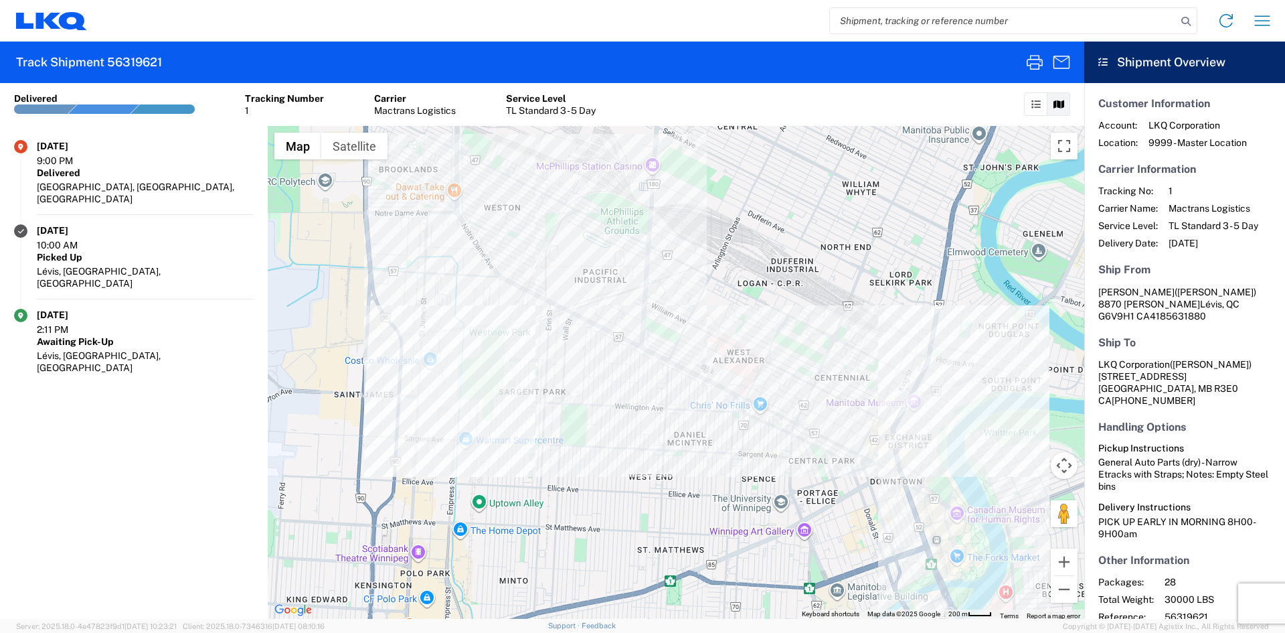
click at [1028, 101] on link at bounding box center [1035, 103] width 23 height 23
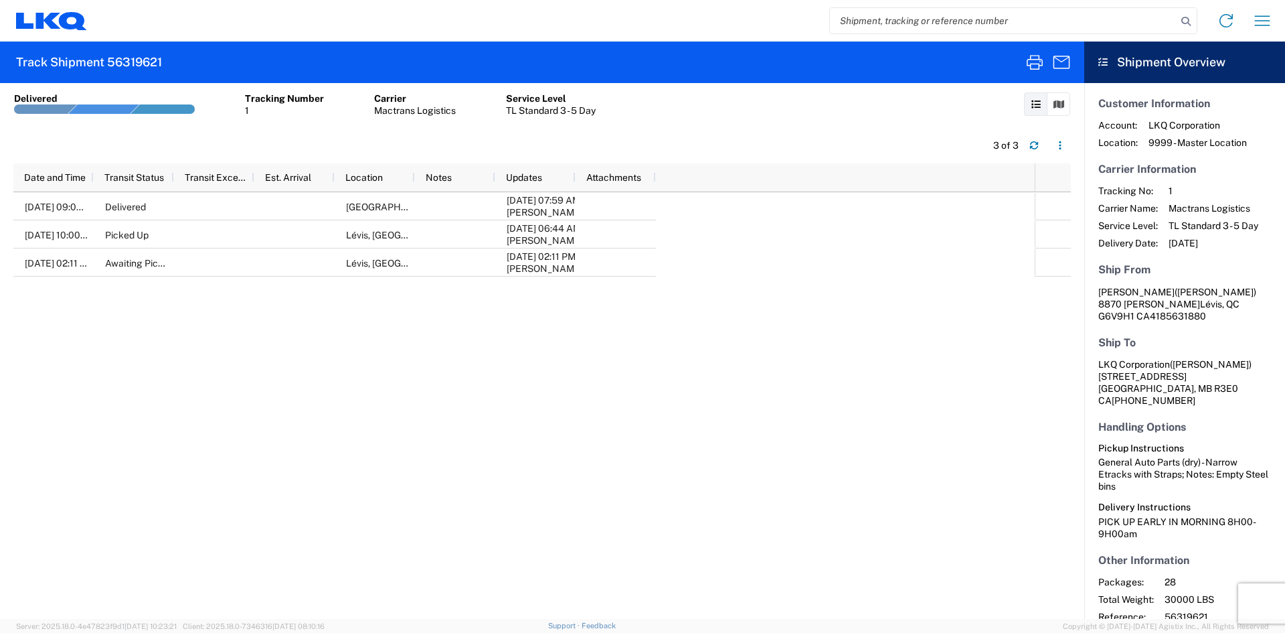
click at [1069, 96] on link at bounding box center [1058, 103] width 23 height 23
